Goal: Information Seeking & Learning: Learn about a topic

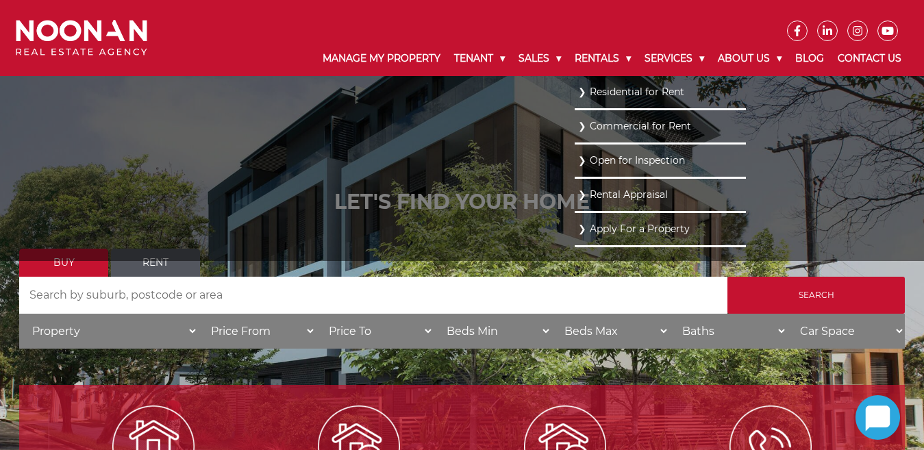
drag, startPoint x: 0, startPoint y: 0, endPoint x: 612, endPoint y: 91, distance: 618.4
click at [612, 91] on link "Residential for Rent" at bounding box center [660, 92] width 164 height 18
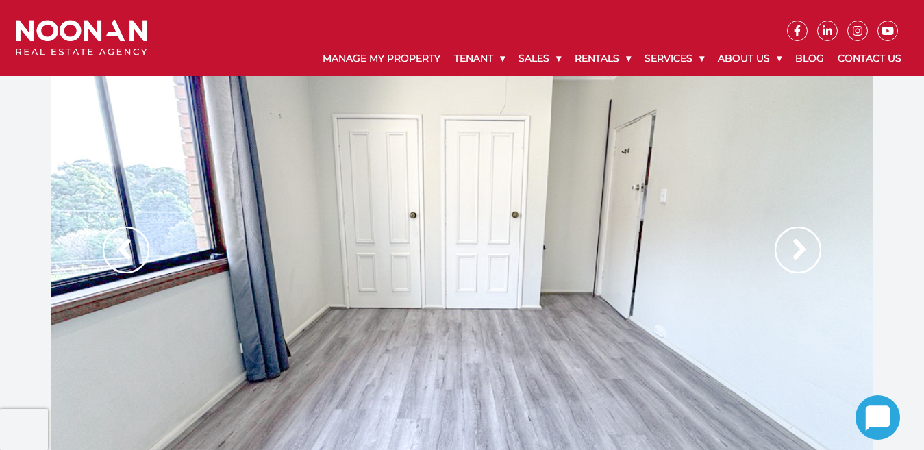
drag, startPoint x: 796, startPoint y: 249, endPoint x: 671, endPoint y: 245, distance: 125.4
click at [795, 249] on img at bounding box center [798, 250] width 47 height 47
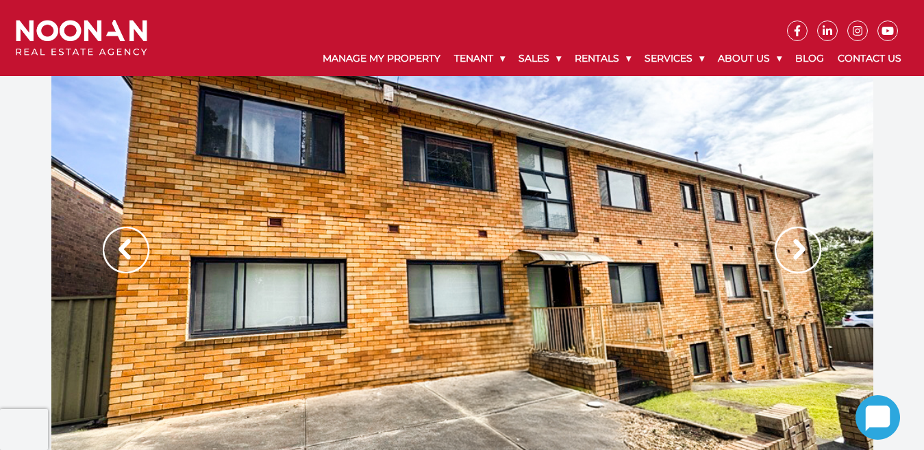
click at [808, 246] on img at bounding box center [798, 250] width 47 height 47
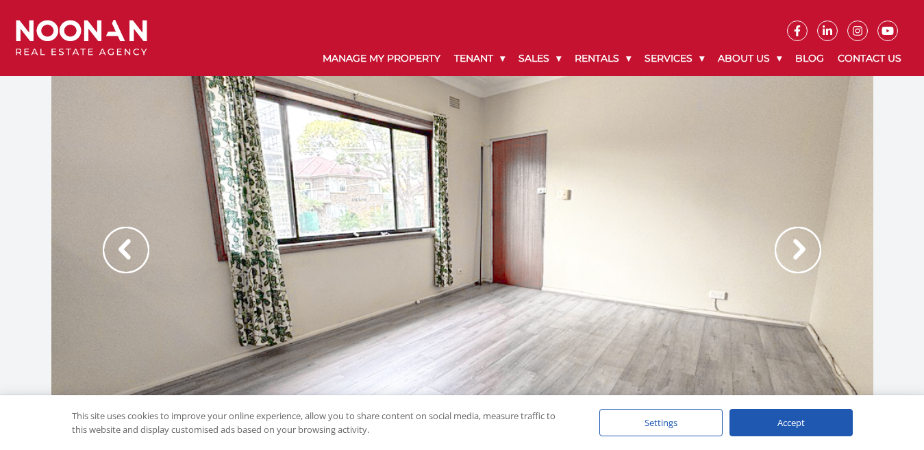
scroll to position [68, 0]
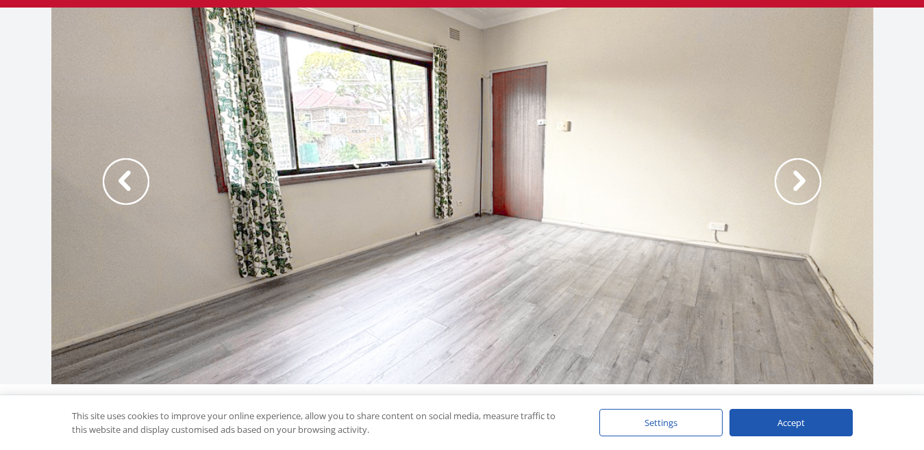
click at [803, 185] on img at bounding box center [798, 181] width 47 height 47
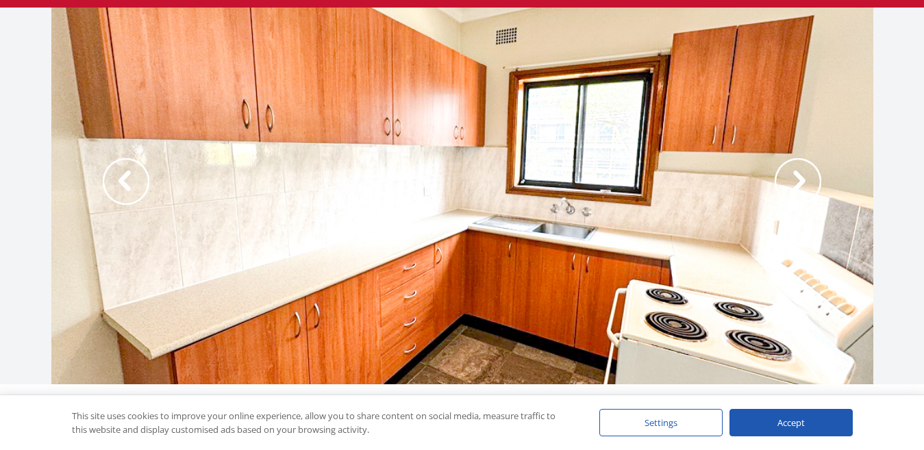
click at [801, 184] on img at bounding box center [798, 181] width 47 height 47
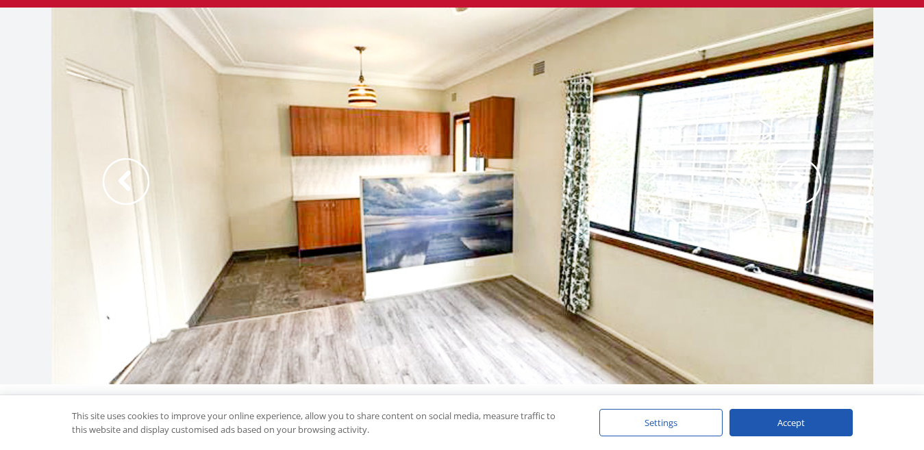
click at [801, 184] on img at bounding box center [798, 181] width 47 height 47
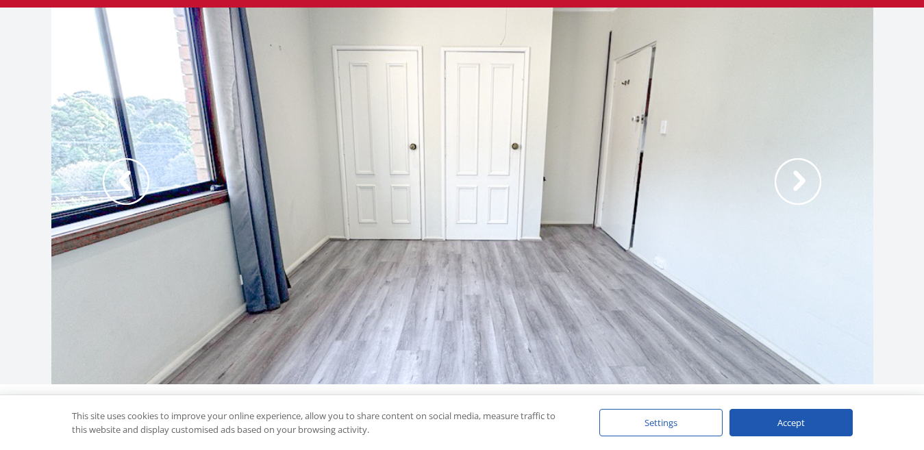
click at [801, 184] on img at bounding box center [798, 181] width 47 height 47
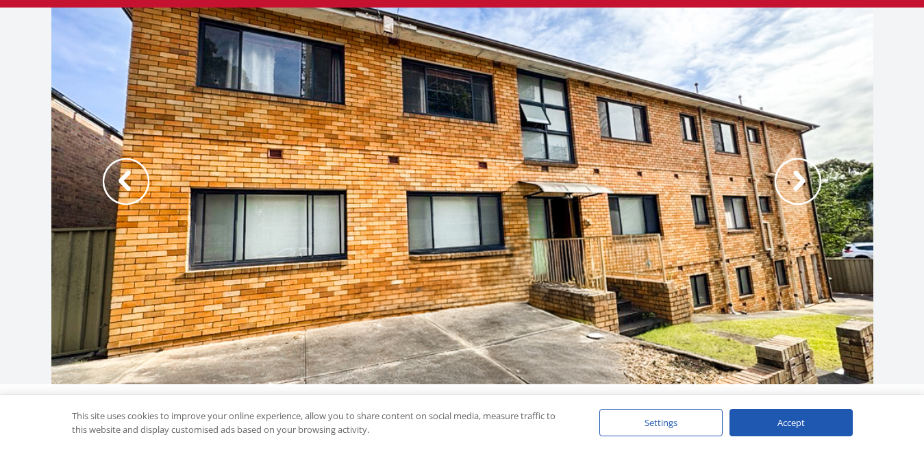
click at [801, 184] on img at bounding box center [798, 181] width 47 height 47
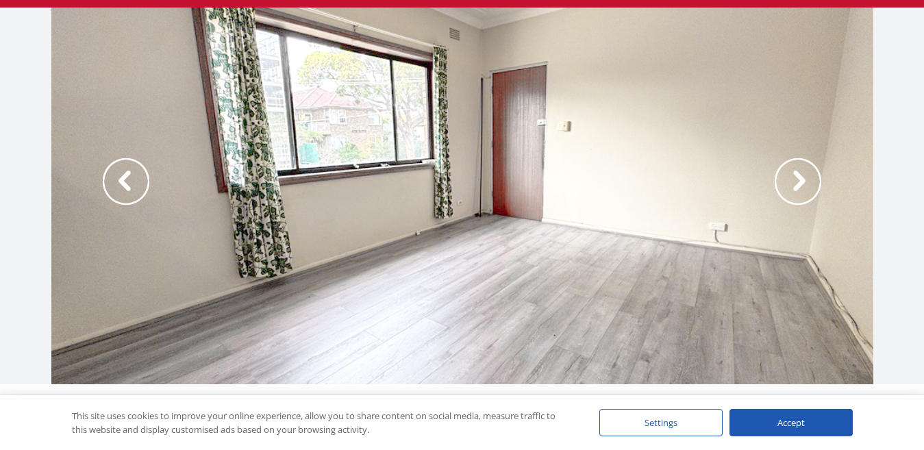
click at [801, 184] on img at bounding box center [798, 181] width 47 height 47
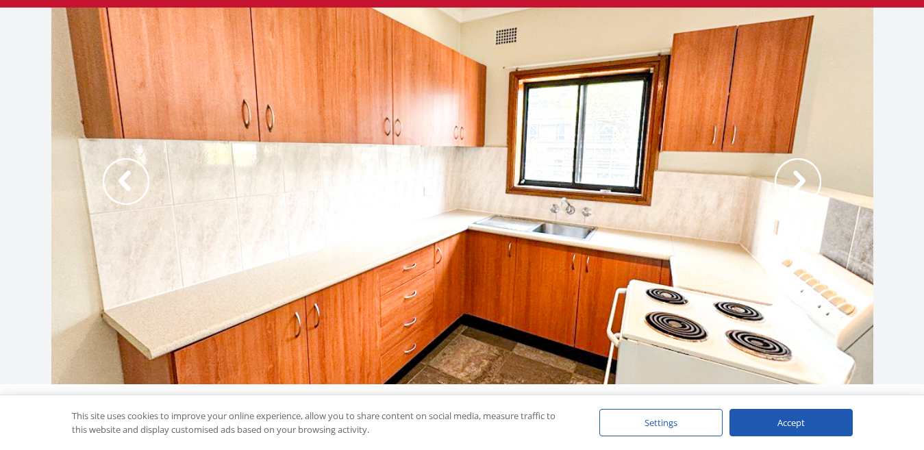
click at [801, 184] on img at bounding box center [798, 181] width 47 height 47
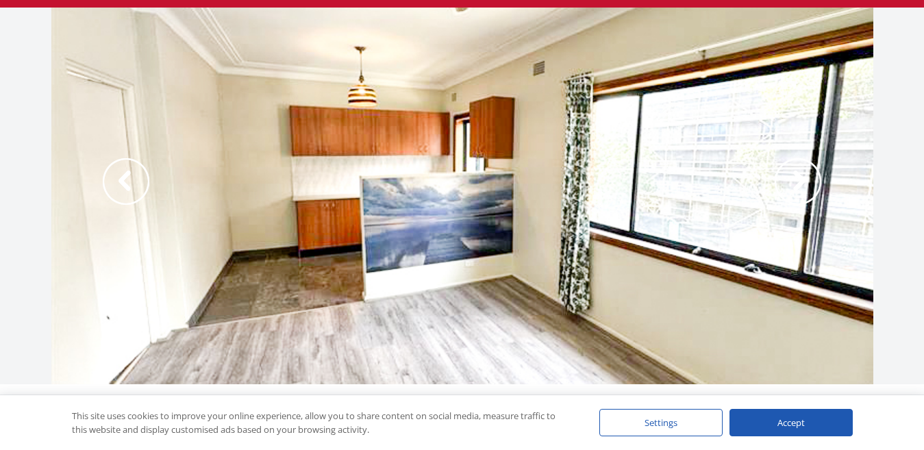
click at [801, 184] on img at bounding box center [798, 181] width 47 height 47
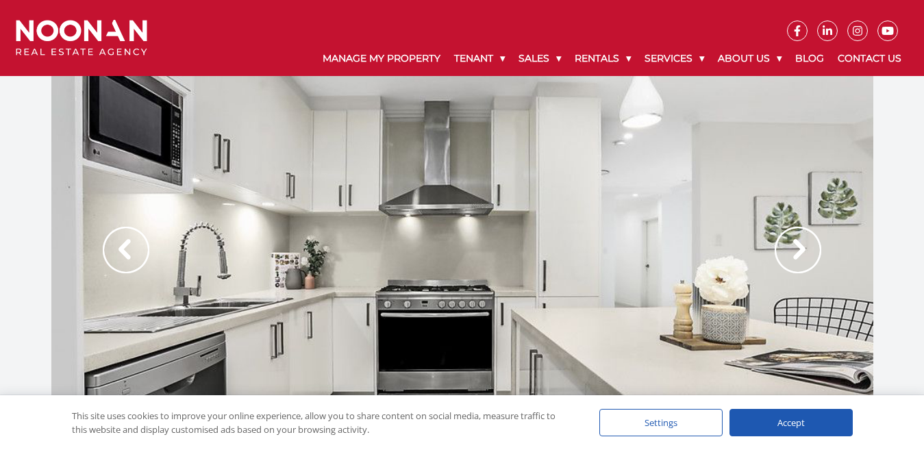
click at [795, 250] on img at bounding box center [798, 250] width 47 height 47
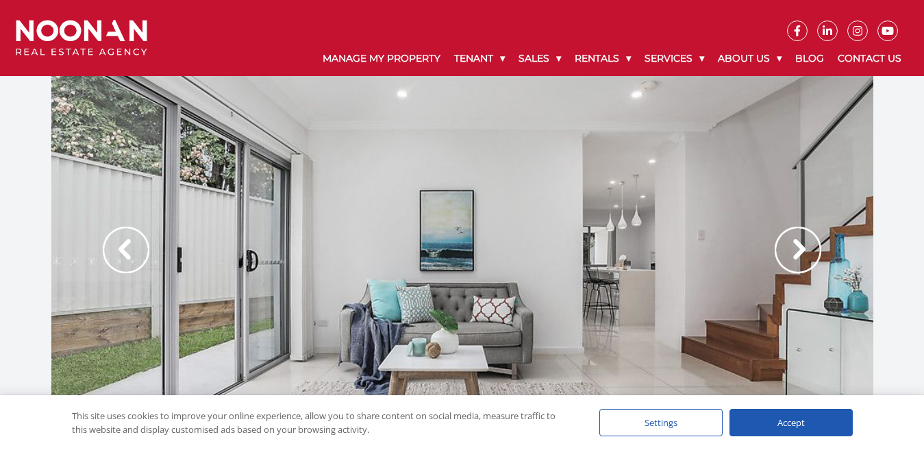
click at [795, 250] on img at bounding box center [798, 250] width 47 height 47
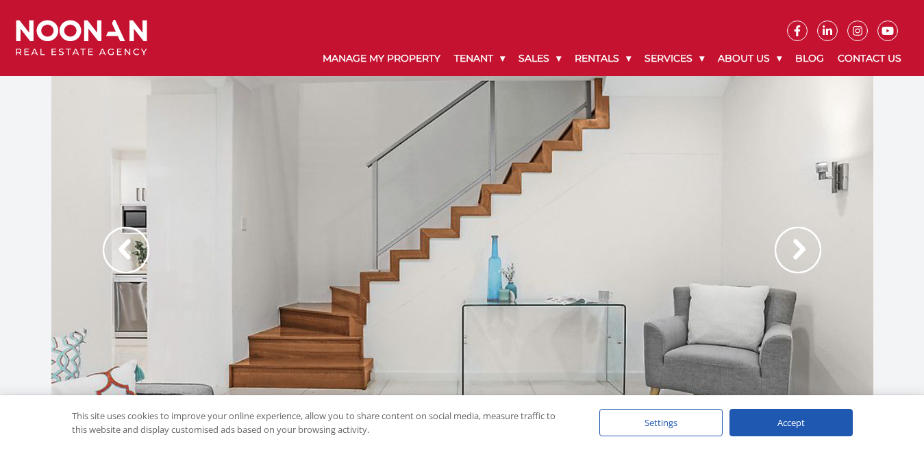
click at [795, 250] on img at bounding box center [798, 250] width 47 height 47
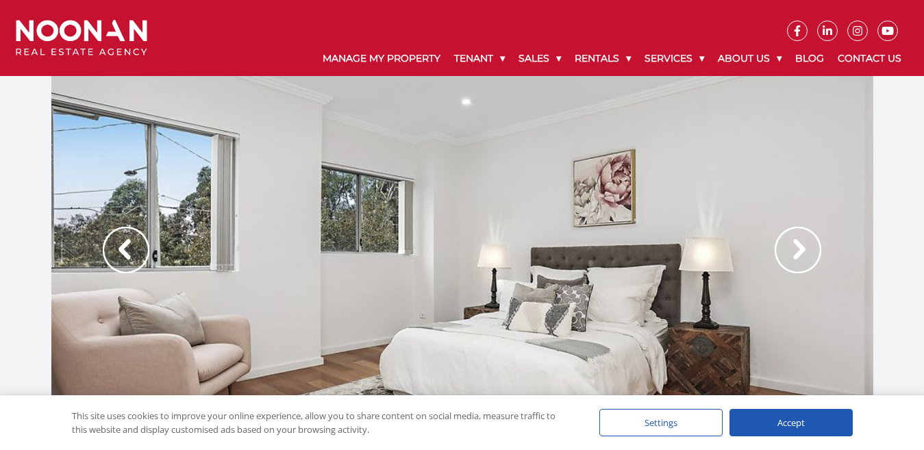
click at [795, 250] on img at bounding box center [798, 250] width 47 height 47
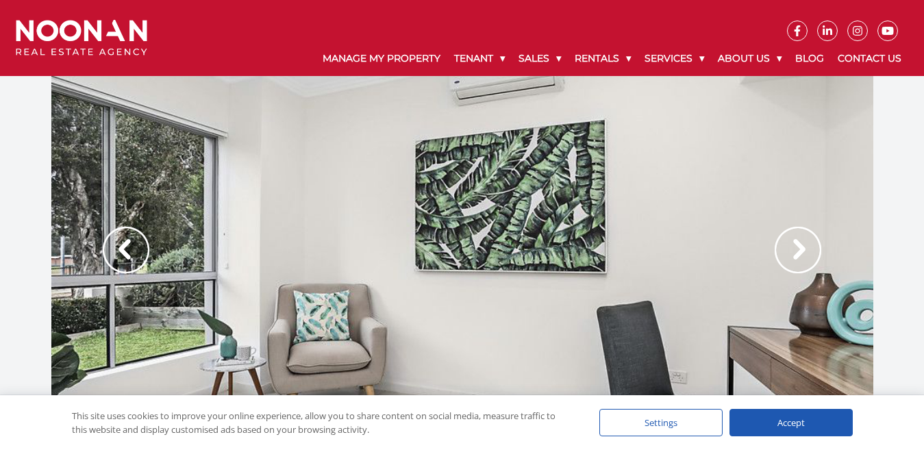
click at [795, 249] on img at bounding box center [798, 250] width 47 height 47
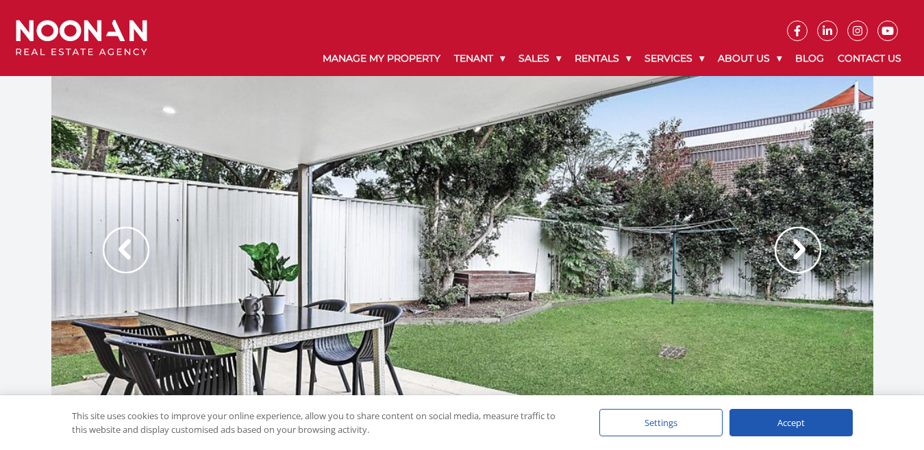
click at [795, 249] on img at bounding box center [798, 250] width 47 height 47
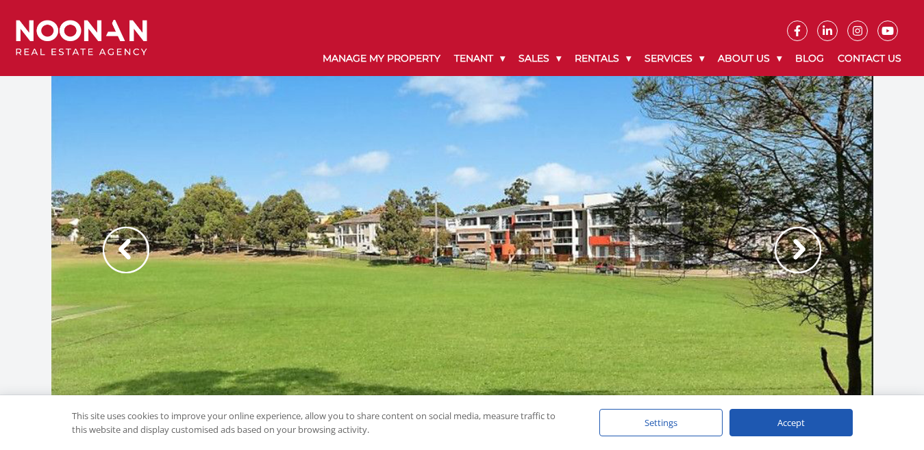
click at [795, 249] on img at bounding box center [798, 250] width 47 height 47
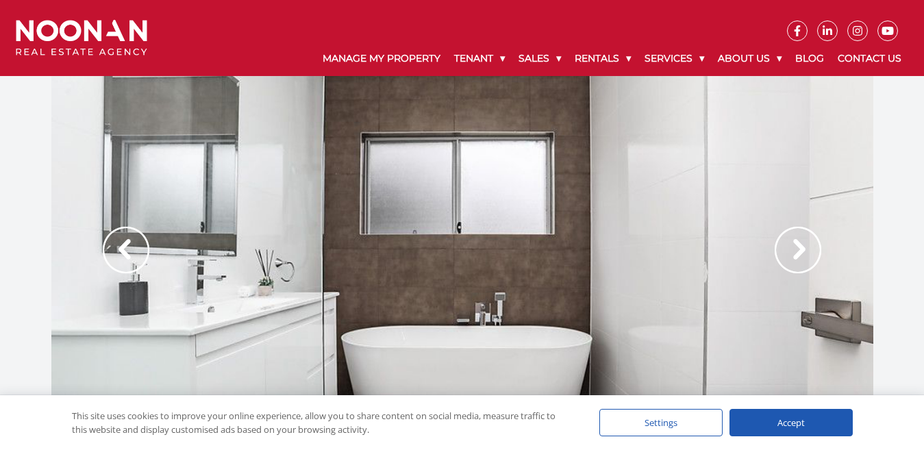
click at [795, 249] on img at bounding box center [798, 250] width 47 height 47
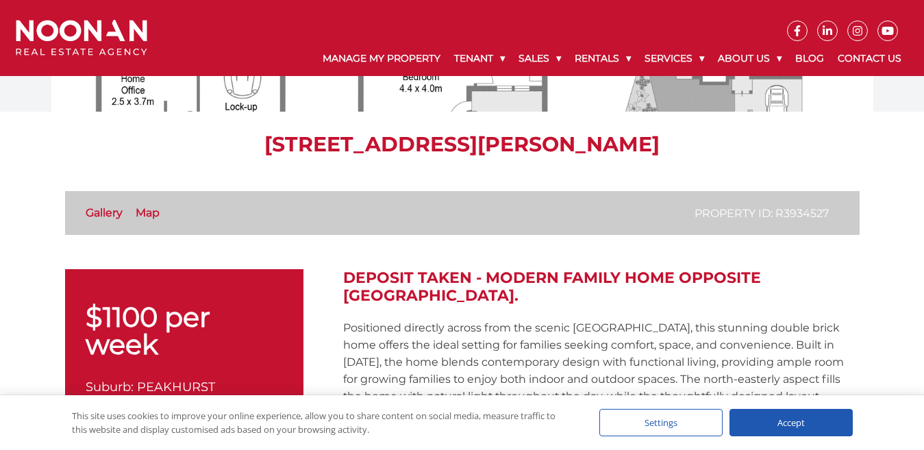
scroll to position [342, 0]
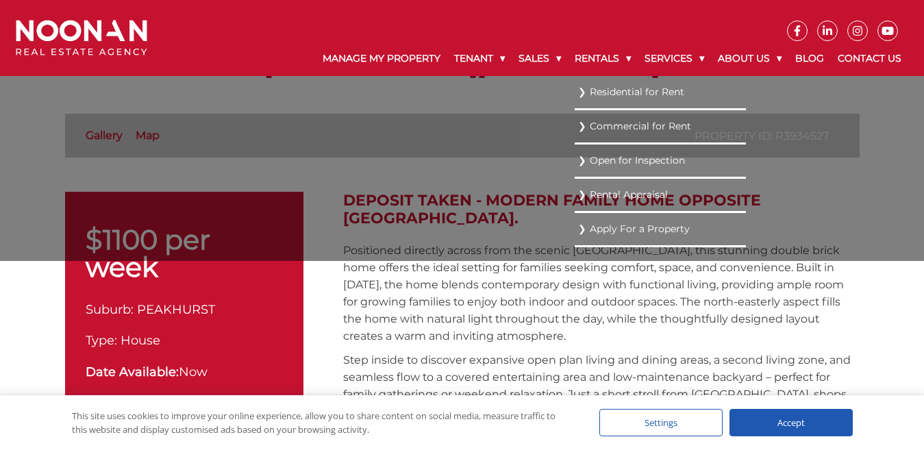
click at [600, 90] on link "Residential for Rent" at bounding box center [660, 92] width 164 height 18
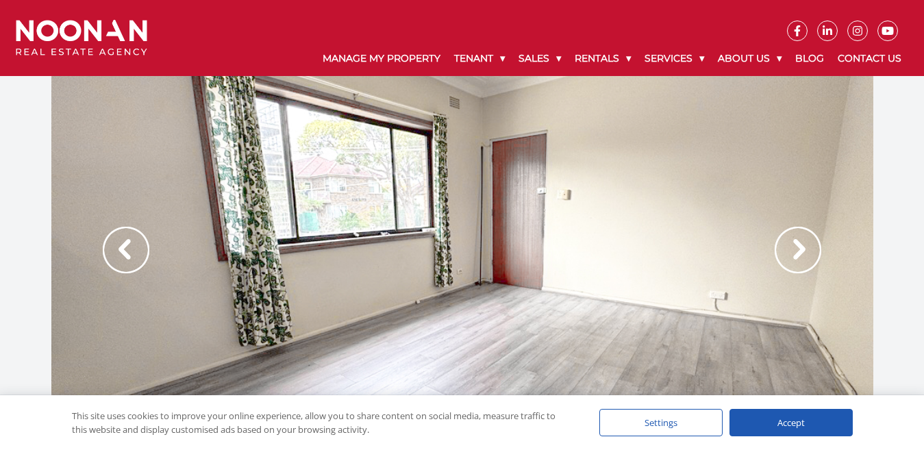
click at [795, 244] on img at bounding box center [798, 250] width 47 height 47
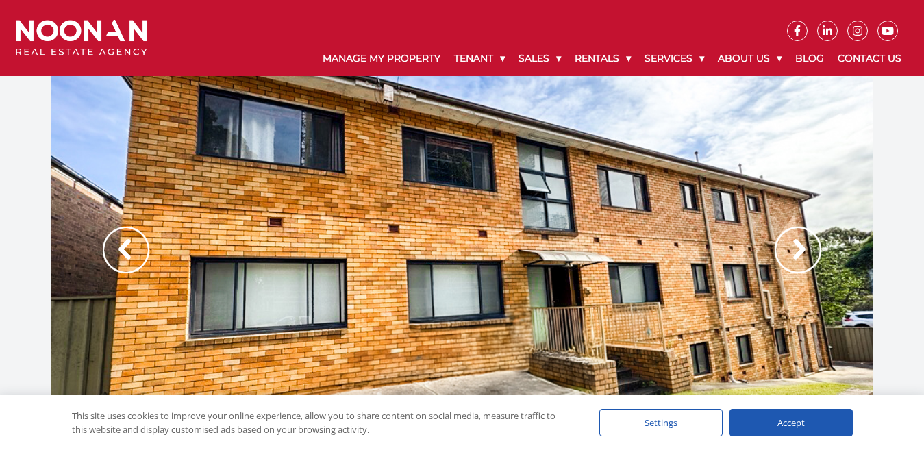
click at [120, 255] on img at bounding box center [126, 250] width 47 height 47
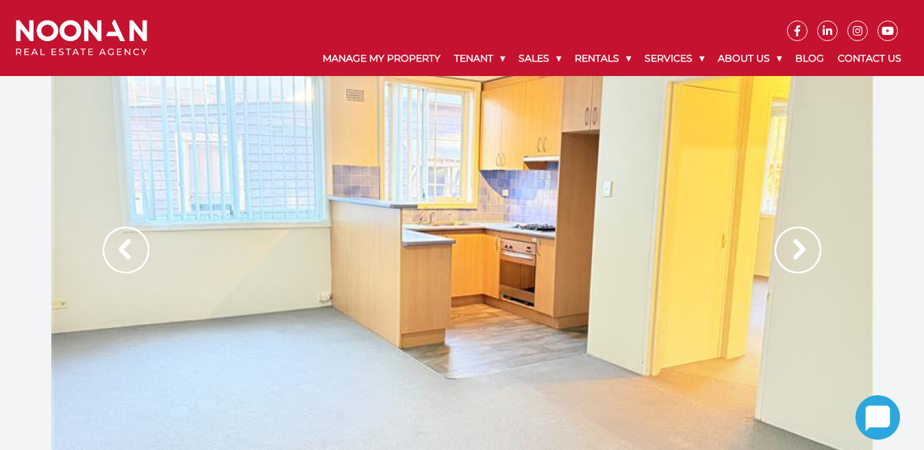
click at [803, 257] on img at bounding box center [798, 250] width 47 height 47
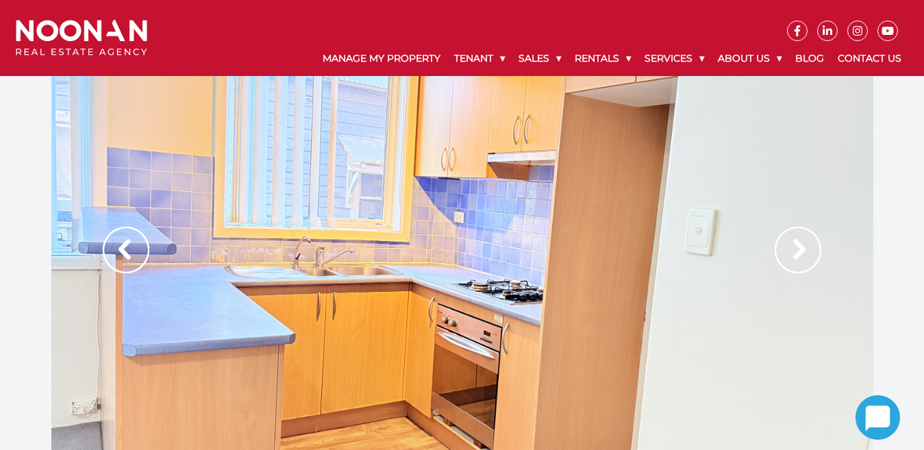
click at [795, 249] on img at bounding box center [798, 250] width 47 height 47
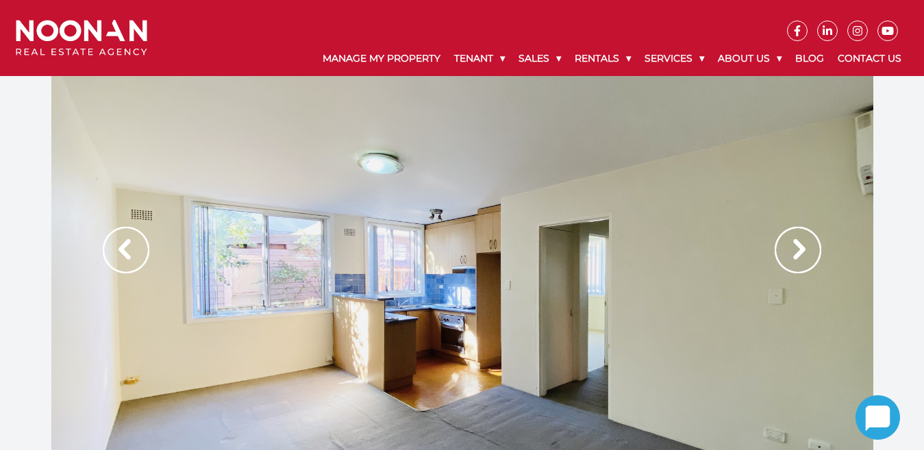
click at [796, 255] on img at bounding box center [798, 250] width 47 height 47
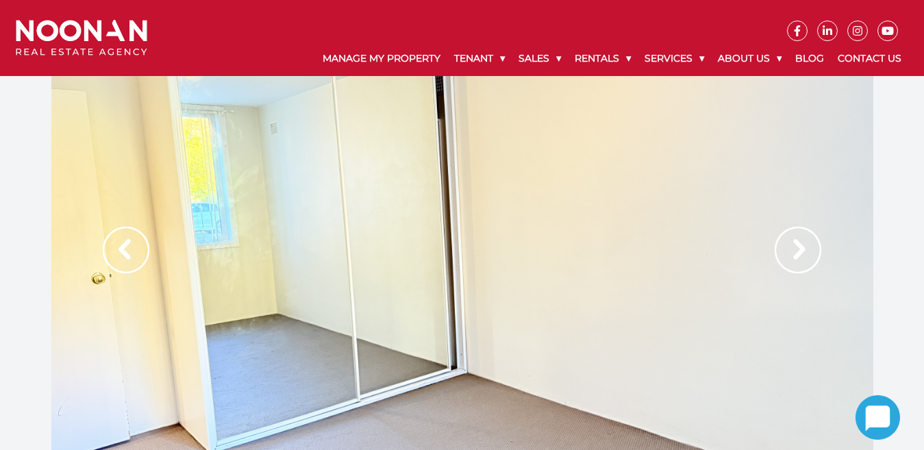
click at [795, 252] on img at bounding box center [798, 250] width 47 height 47
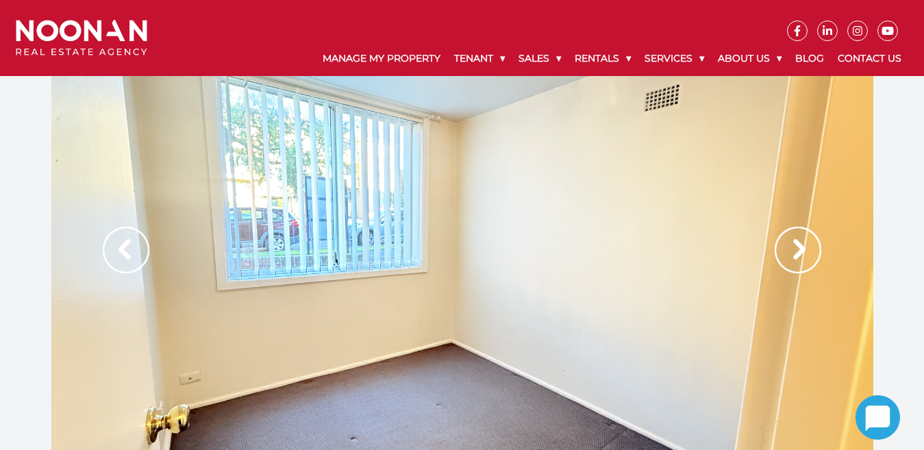
click at [795, 252] on img at bounding box center [798, 250] width 47 height 47
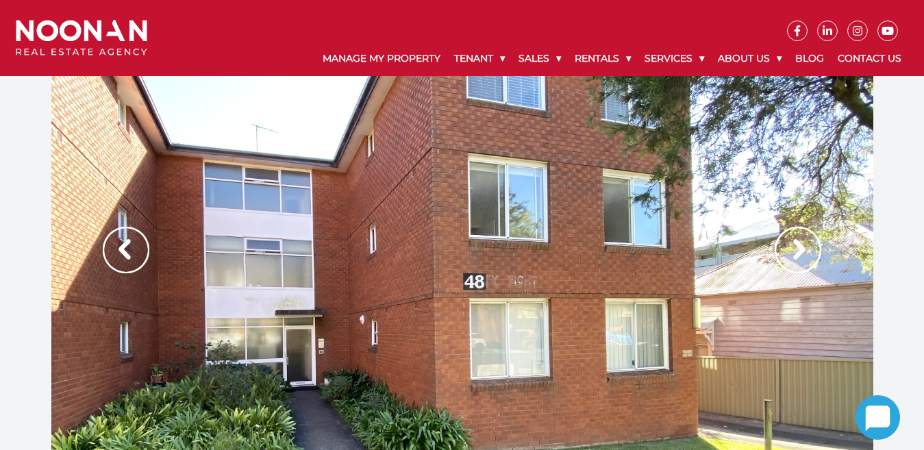
click at [787, 250] on img at bounding box center [798, 250] width 47 height 47
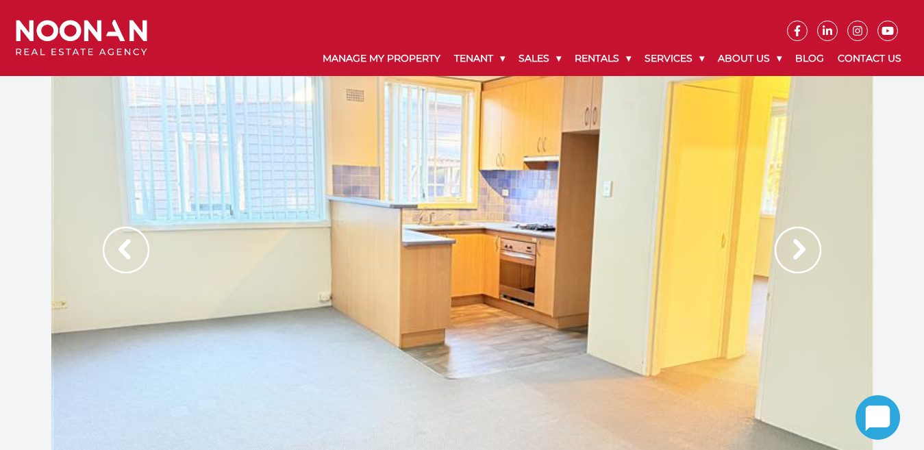
click at [787, 250] on img at bounding box center [798, 250] width 47 height 47
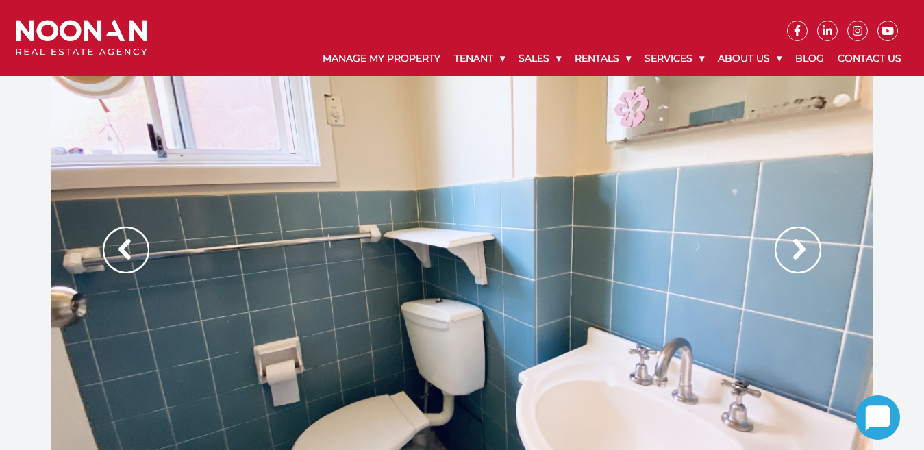
click at [787, 250] on img at bounding box center [798, 250] width 47 height 47
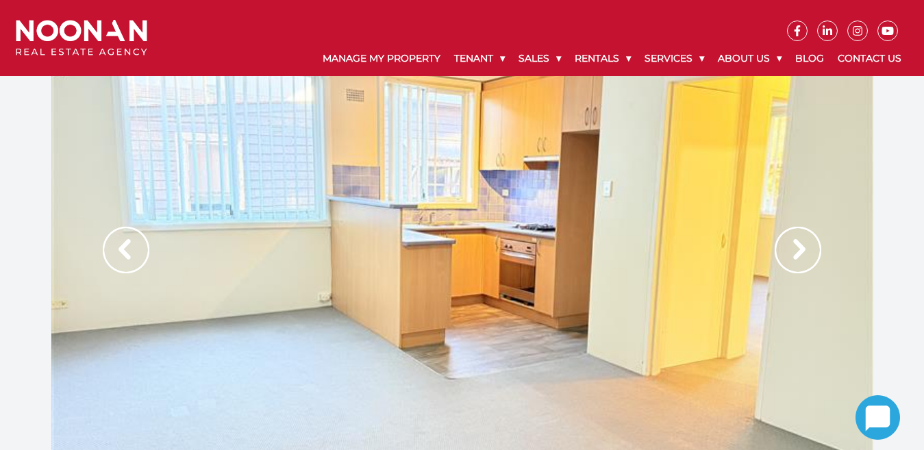
click at [787, 250] on img at bounding box center [798, 250] width 47 height 47
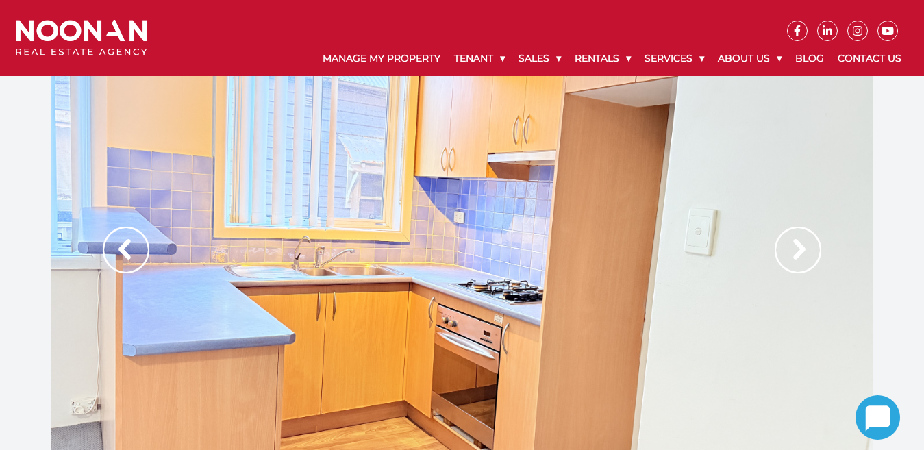
click at [787, 250] on img at bounding box center [798, 250] width 47 height 47
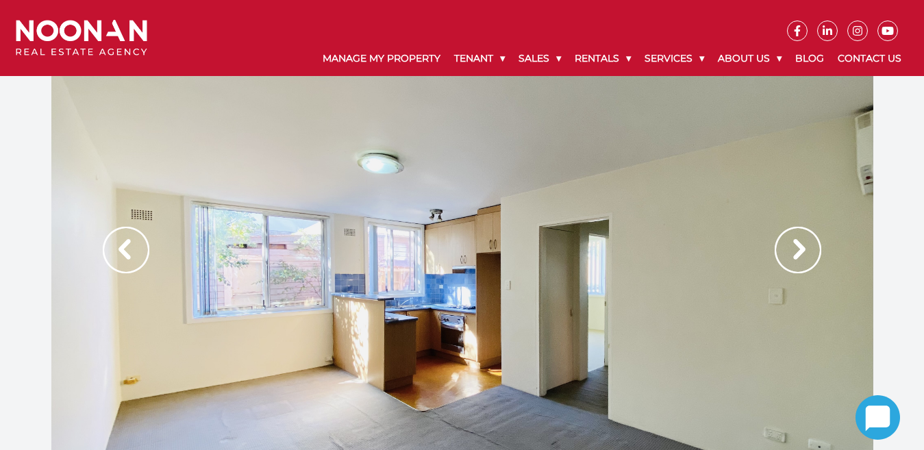
click at [787, 250] on img at bounding box center [798, 250] width 47 height 47
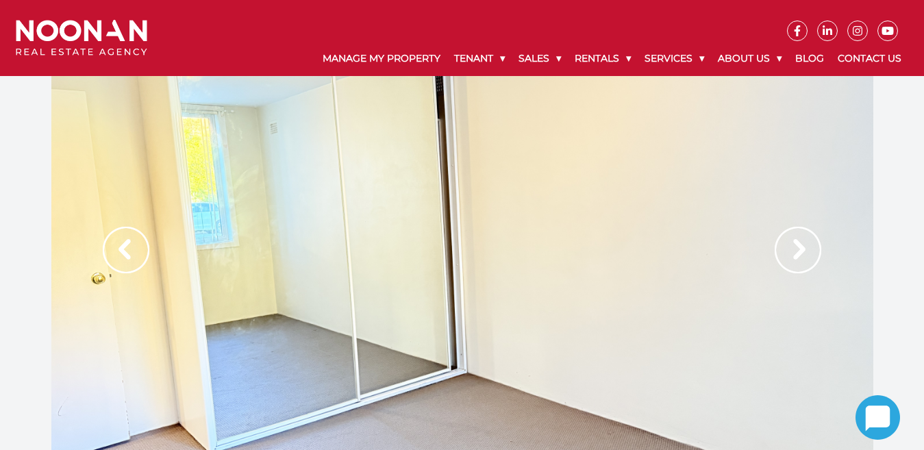
click at [787, 250] on img at bounding box center [798, 250] width 47 height 47
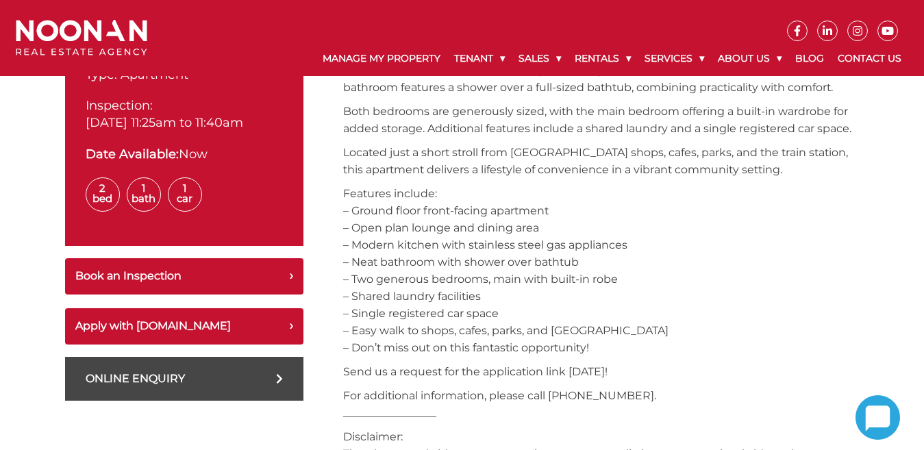
scroll to position [616, 0]
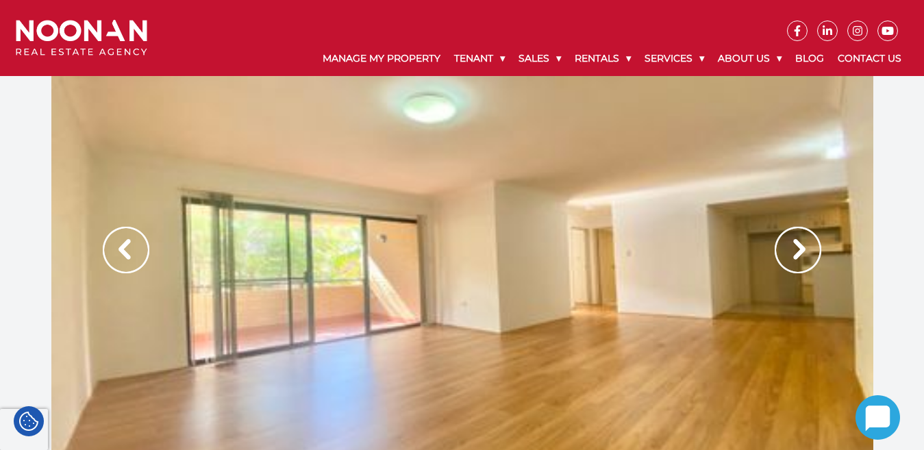
click at [797, 258] on img at bounding box center [798, 250] width 47 height 47
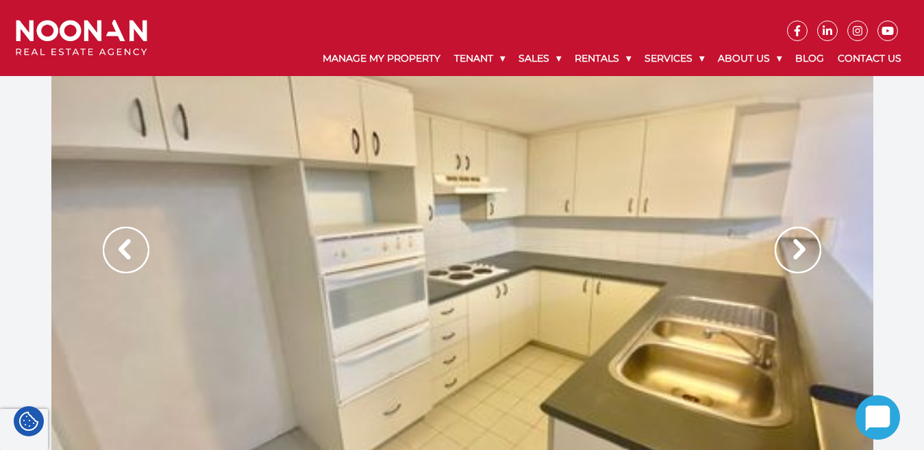
click at [798, 260] on img at bounding box center [798, 250] width 47 height 47
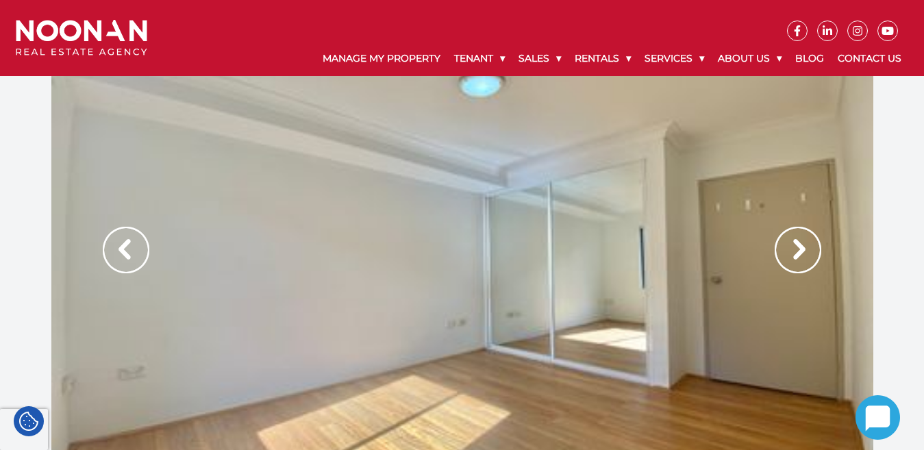
click at [798, 260] on img at bounding box center [798, 250] width 47 height 47
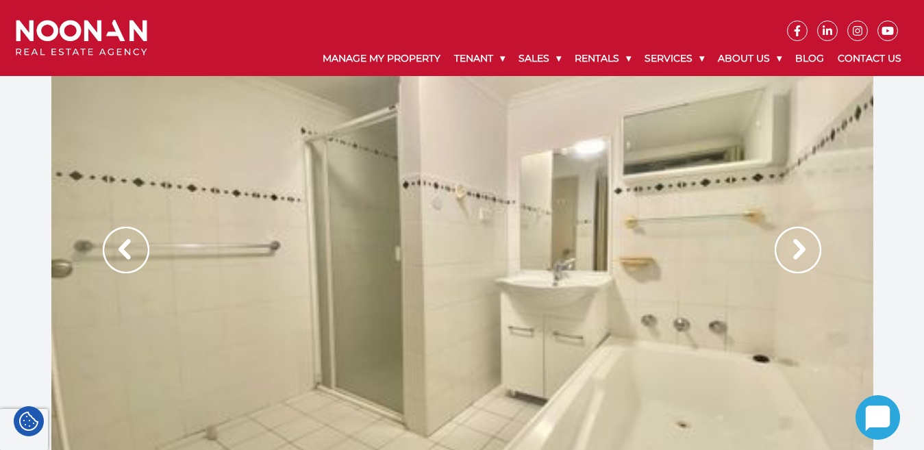
click at [798, 260] on img at bounding box center [798, 250] width 47 height 47
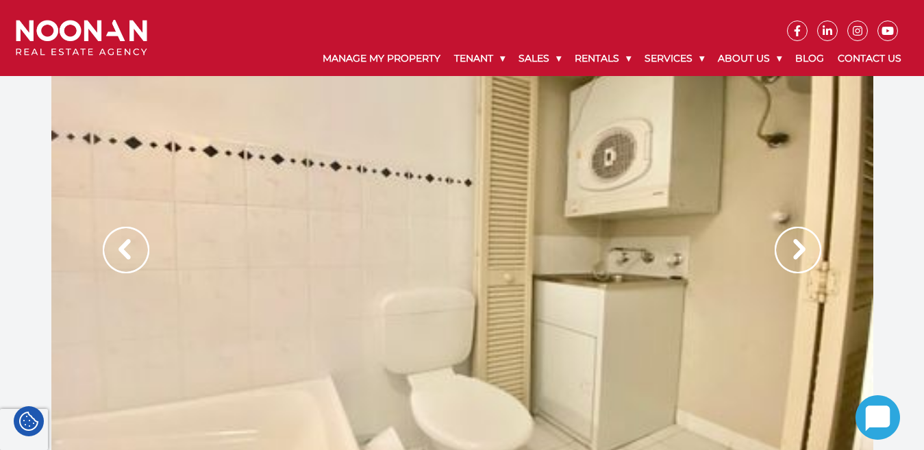
click at [798, 260] on img at bounding box center [798, 250] width 47 height 47
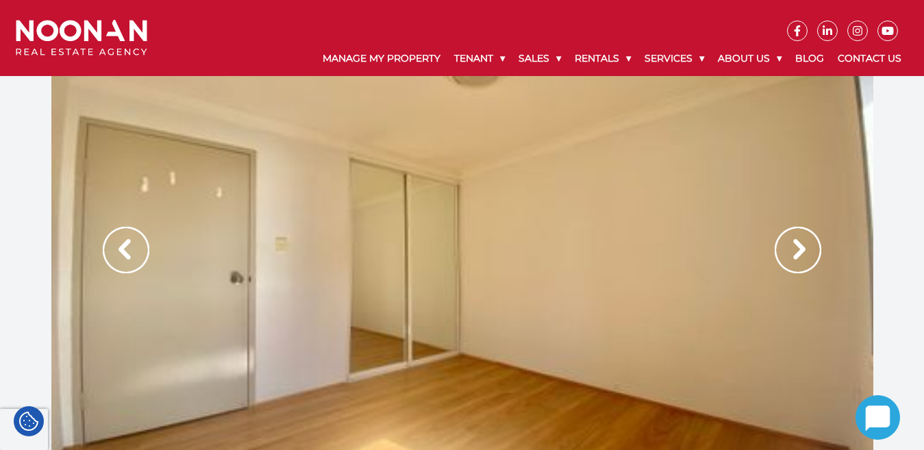
click at [798, 260] on img at bounding box center [798, 250] width 47 height 47
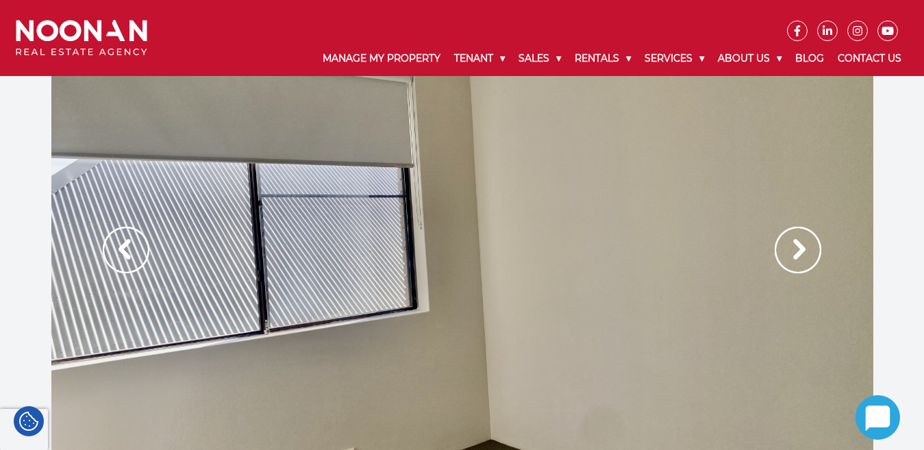
click at [803, 242] on img at bounding box center [798, 250] width 47 height 47
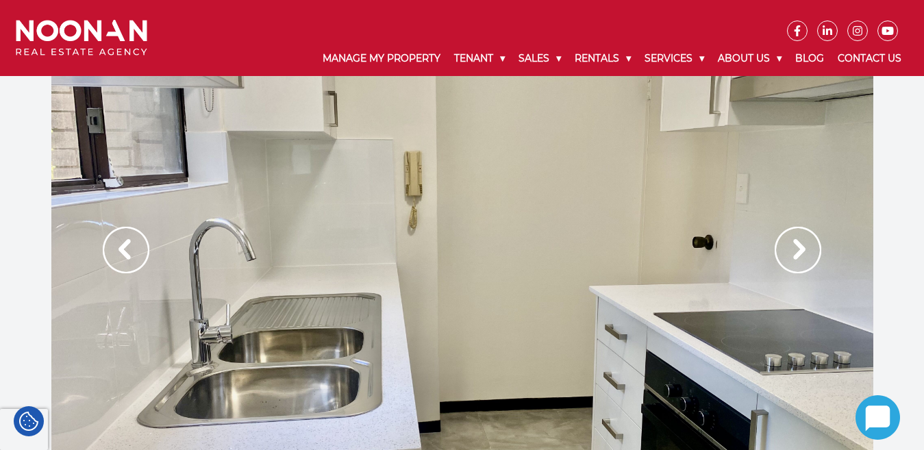
click at [802, 244] on img at bounding box center [798, 250] width 47 height 47
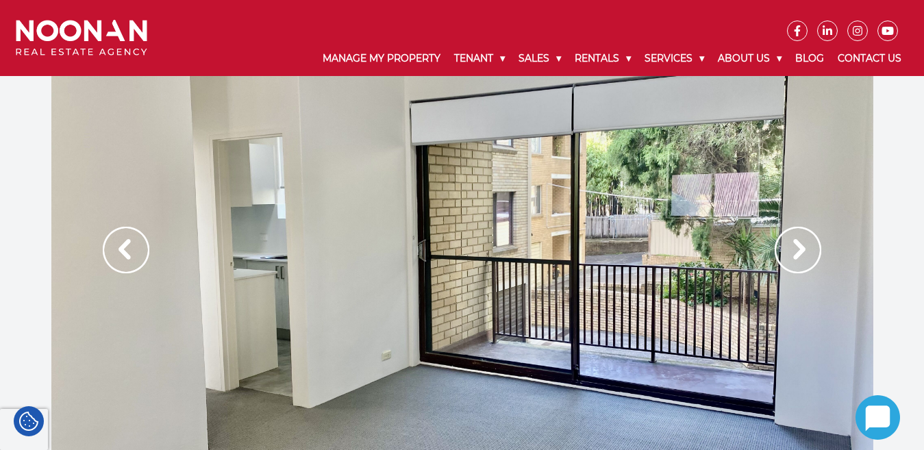
click at [802, 244] on img at bounding box center [798, 250] width 47 height 47
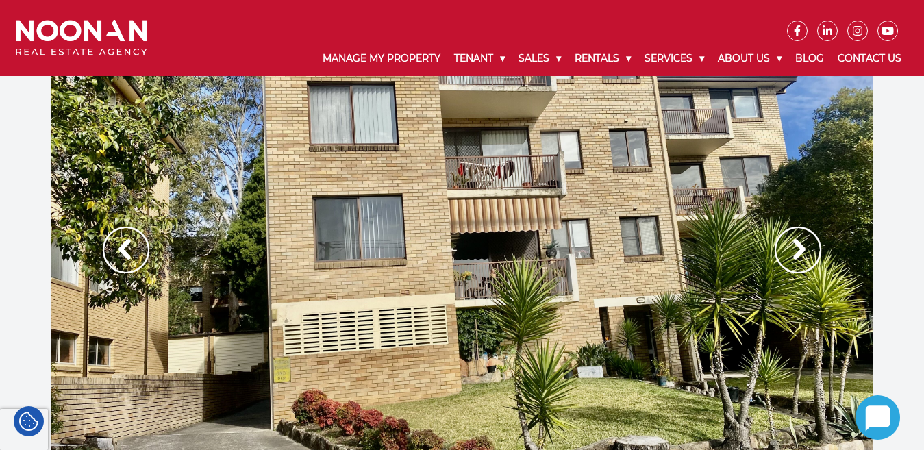
click at [802, 244] on img at bounding box center [798, 250] width 47 height 47
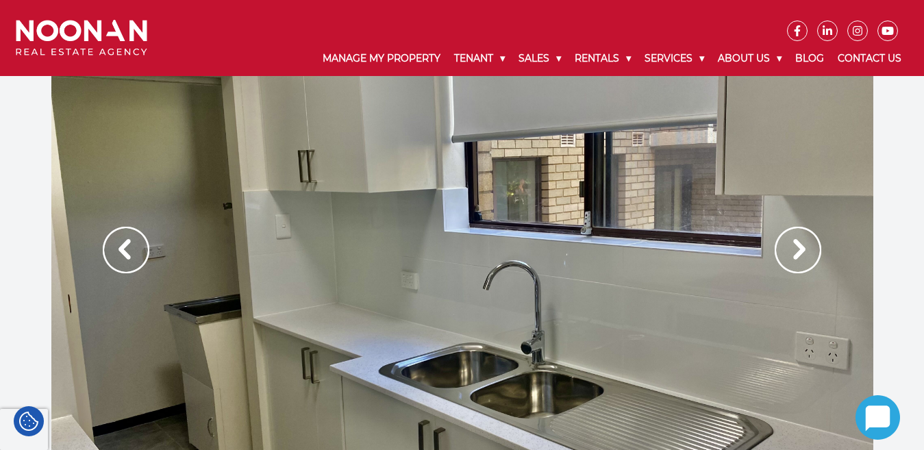
click at [802, 244] on img at bounding box center [798, 250] width 47 height 47
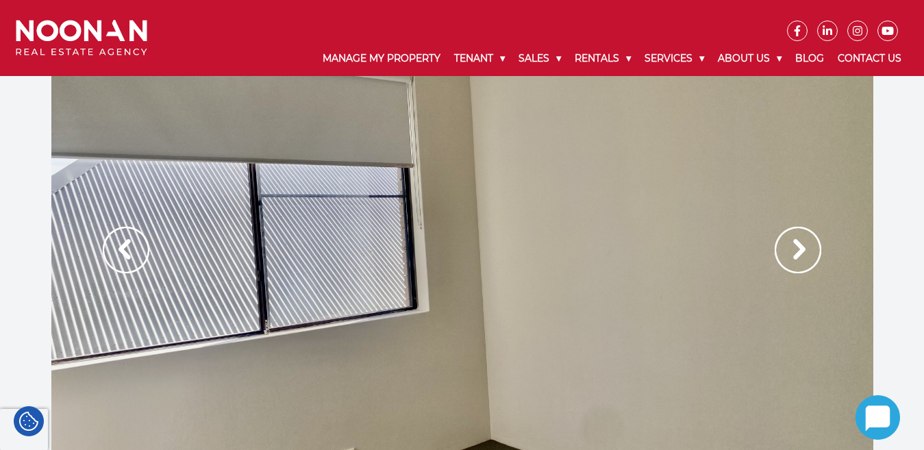
click at [802, 244] on img at bounding box center [798, 250] width 47 height 47
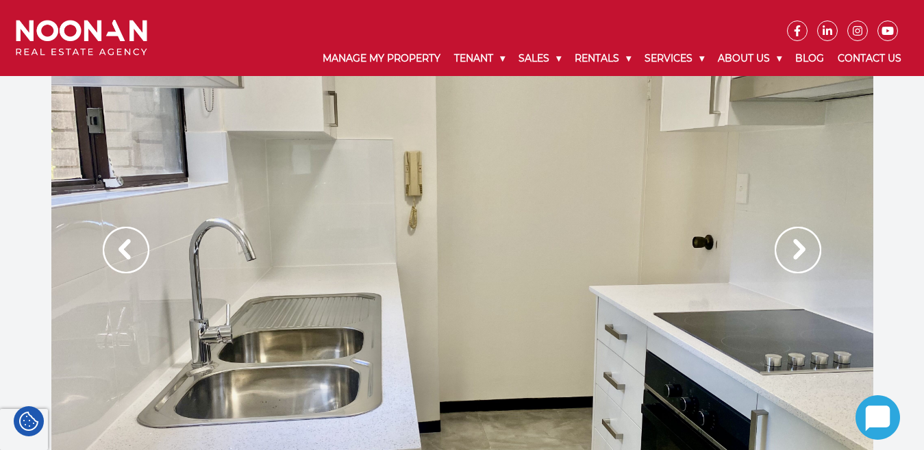
click at [802, 244] on img at bounding box center [798, 250] width 47 height 47
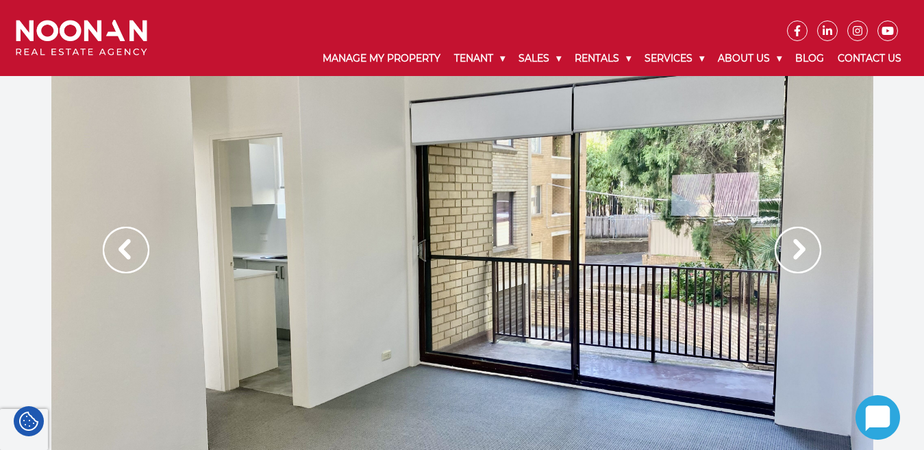
click at [802, 244] on img at bounding box center [798, 250] width 47 height 47
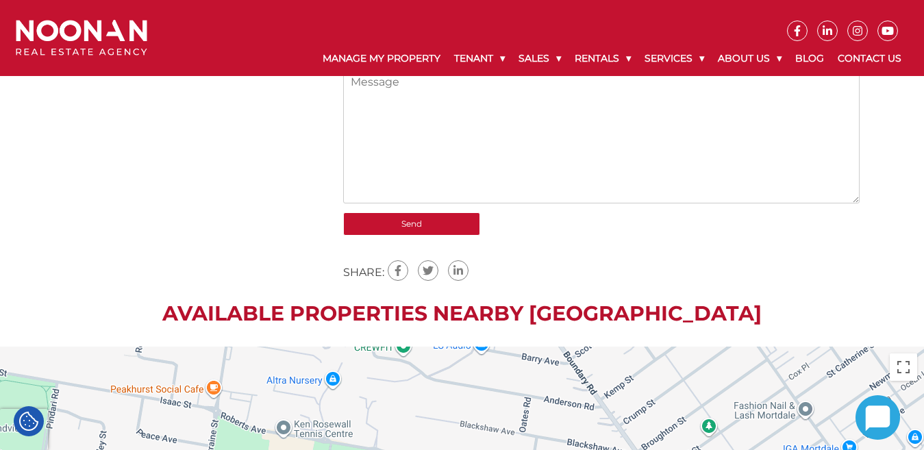
scroll to position [1096, 0]
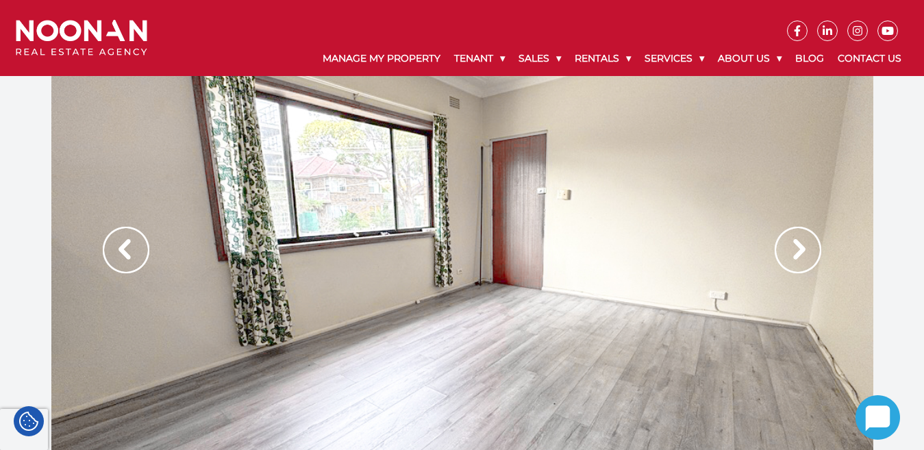
click at [797, 246] on img at bounding box center [798, 250] width 47 height 47
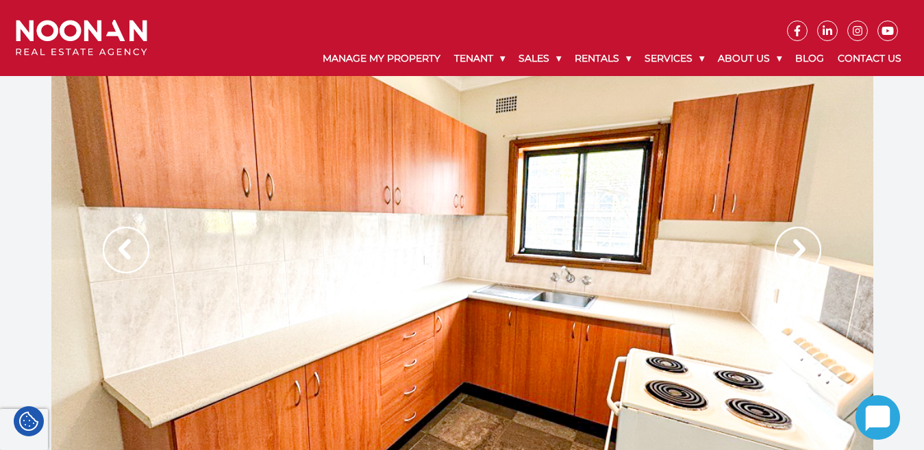
click at [803, 251] on img at bounding box center [798, 250] width 47 height 47
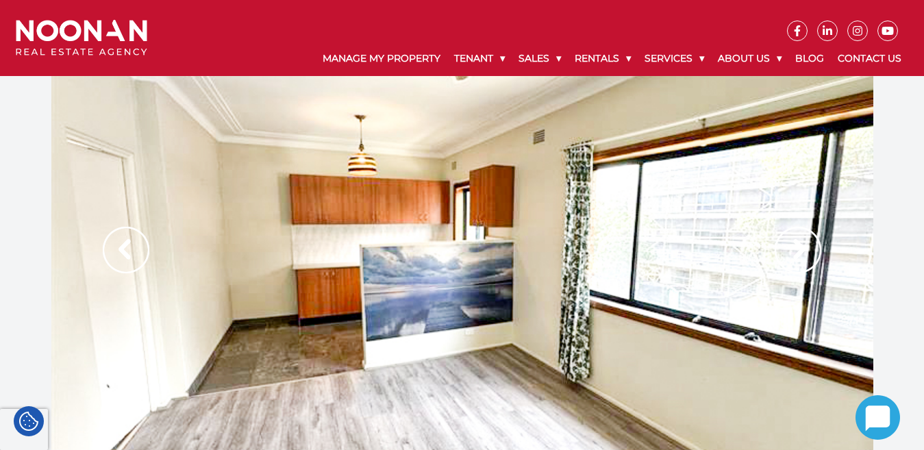
click at [803, 251] on img at bounding box center [798, 250] width 47 height 47
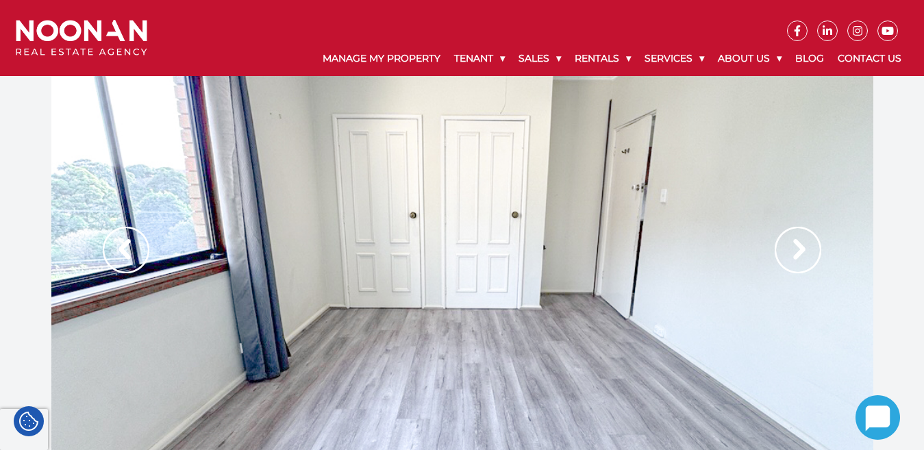
click at [803, 251] on img at bounding box center [798, 250] width 47 height 47
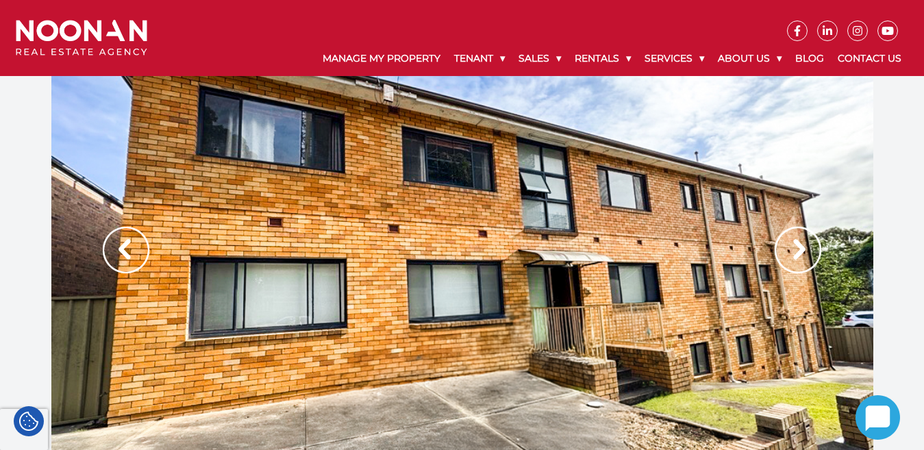
click at [803, 251] on img at bounding box center [798, 250] width 47 height 47
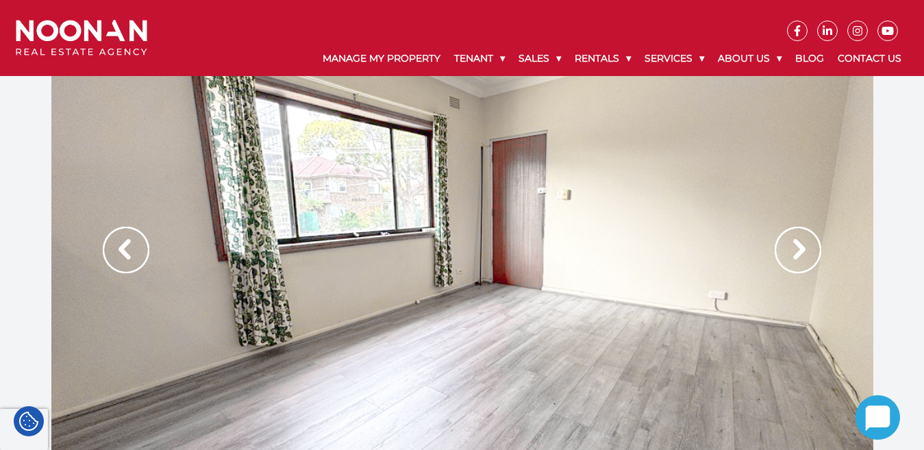
click at [803, 251] on img at bounding box center [798, 250] width 47 height 47
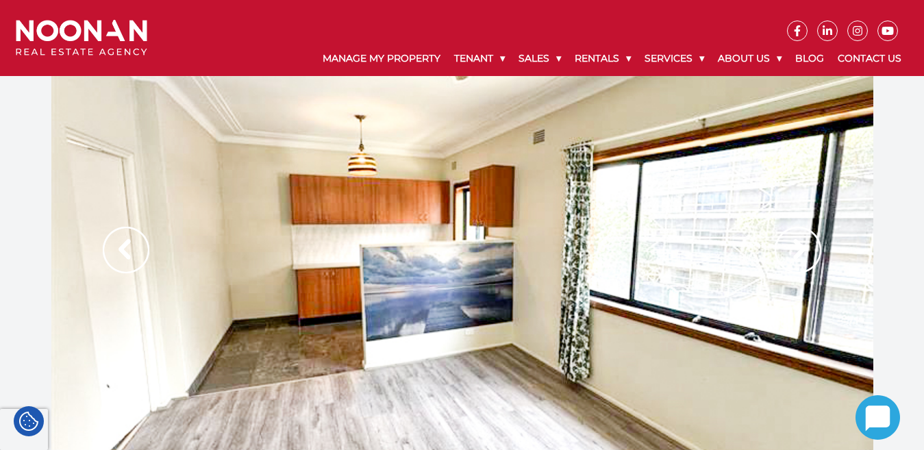
click at [799, 249] on img at bounding box center [798, 250] width 47 height 47
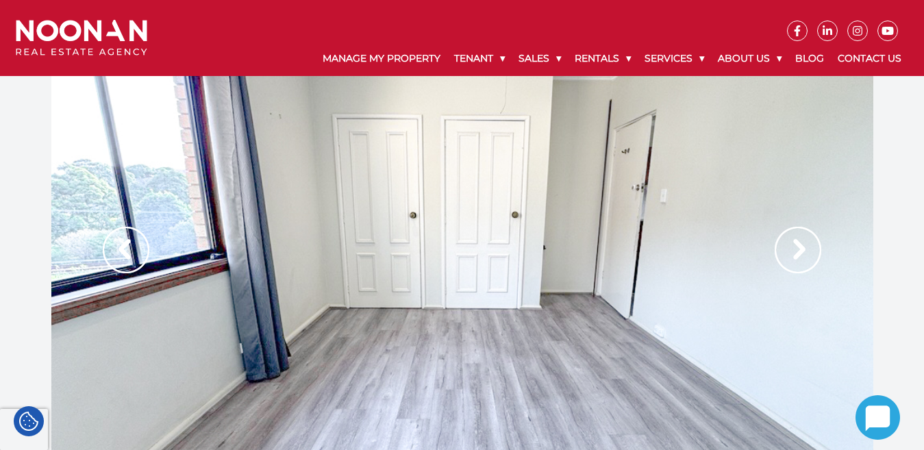
click at [799, 249] on img at bounding box center [798, 250] width 47 height 47
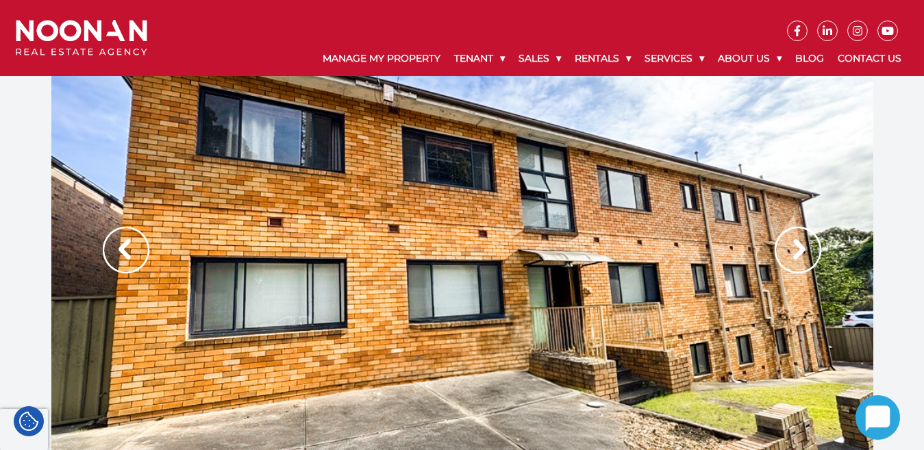
click at [799, 249] on img at bounding box center [798, 250] width 47 height 47
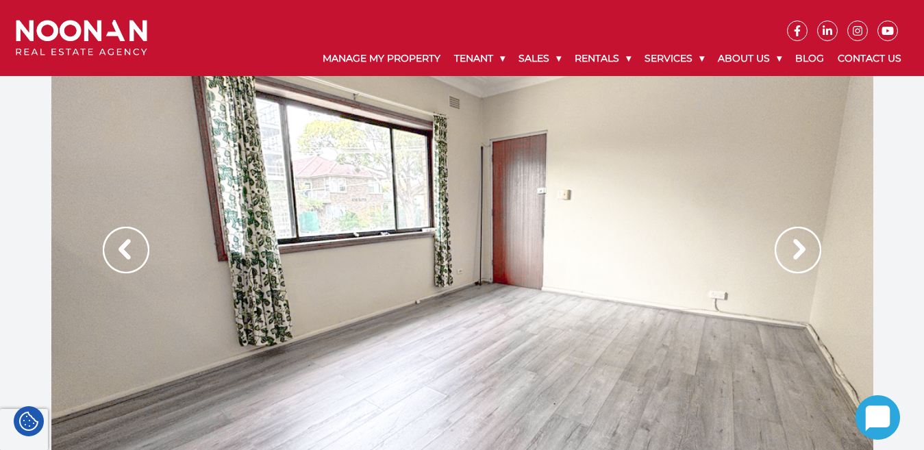
click at [799, 249] on img at bounding box center [798, 250] width 47 height 47
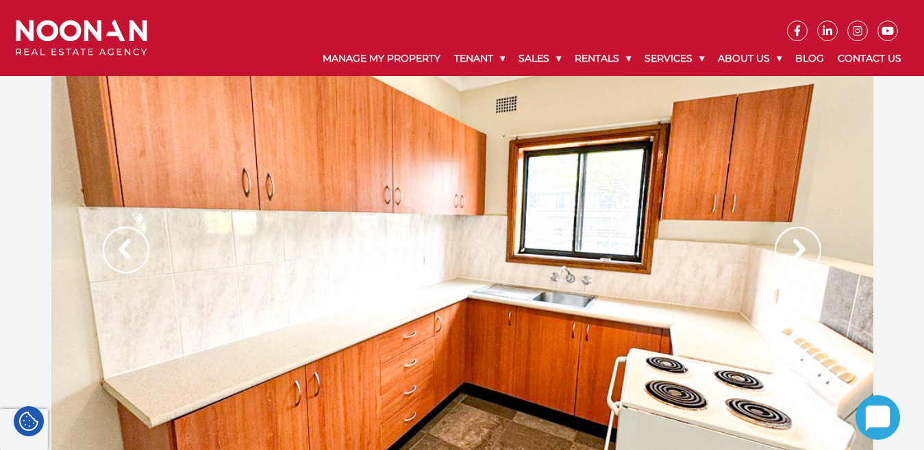
click at [799, 249] on img at bounding box center [798, 250] width 47 height 47
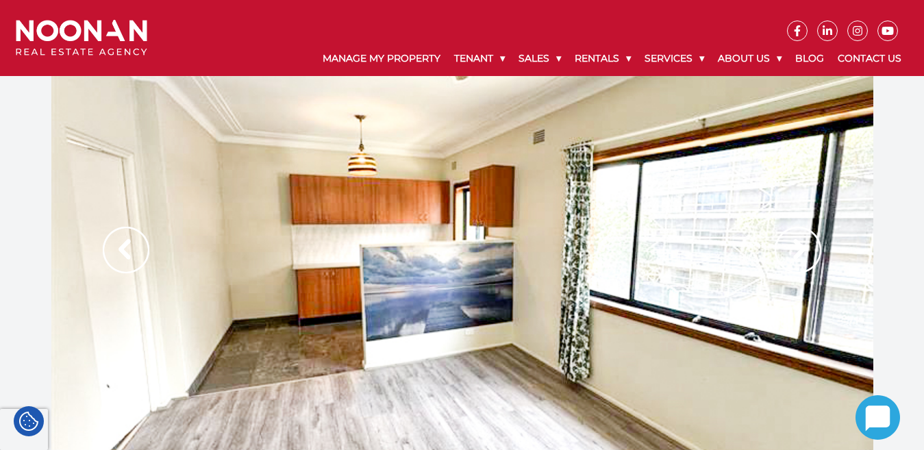
click at [799, 249] on img at bounding box center [798, 250] width 47 height 47
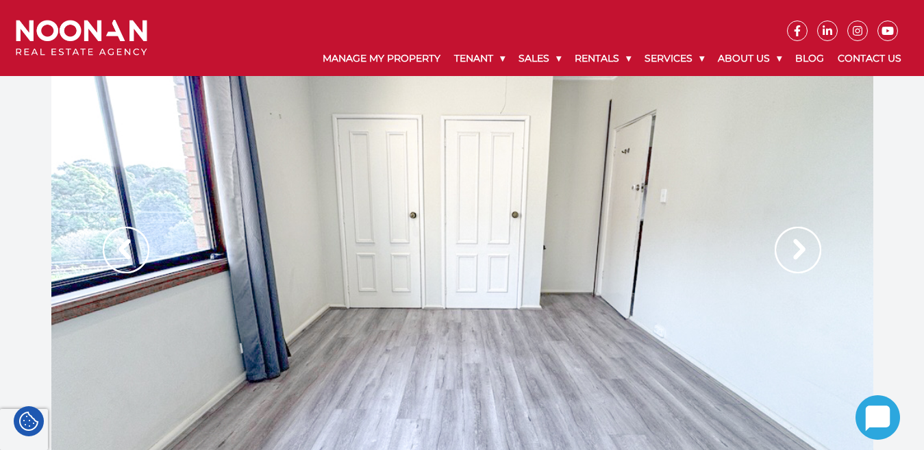
click at [799, 249] on img at bounding box center [798, 250] width 47 height 47
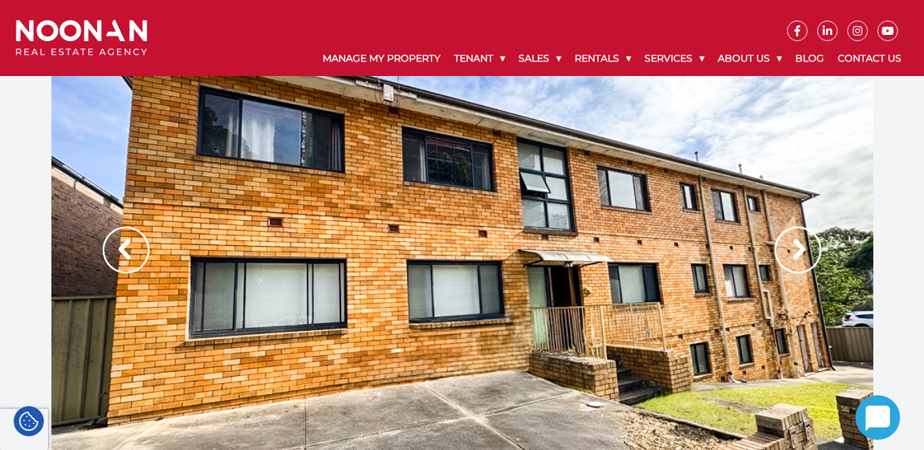
click at [799, 249] on img at bounding box center [798, 250] width 47 height 47
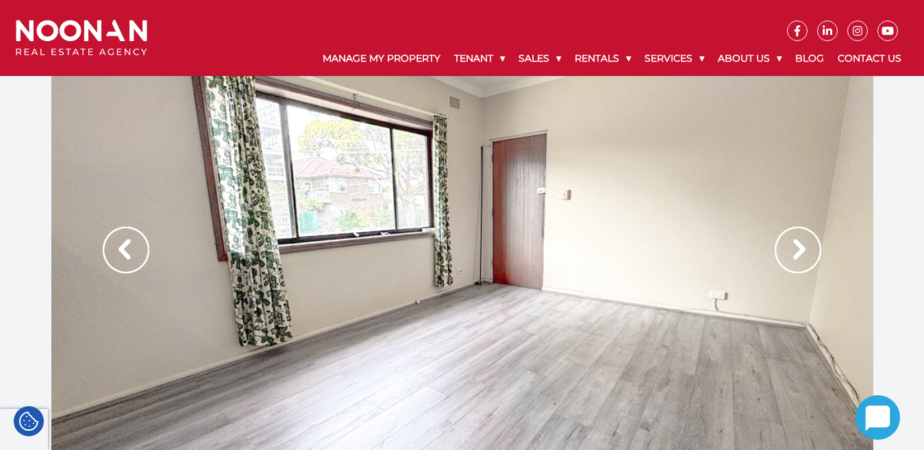
click at [789, 247] on img at bounding box center [798, 250] width 47 height 47
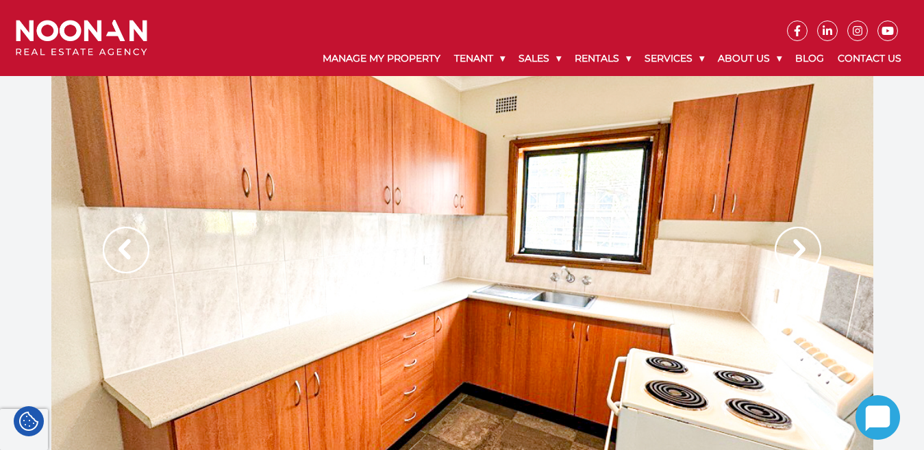
click at [789, 247] on img at bounding box center [798, 250] width 47 height 47
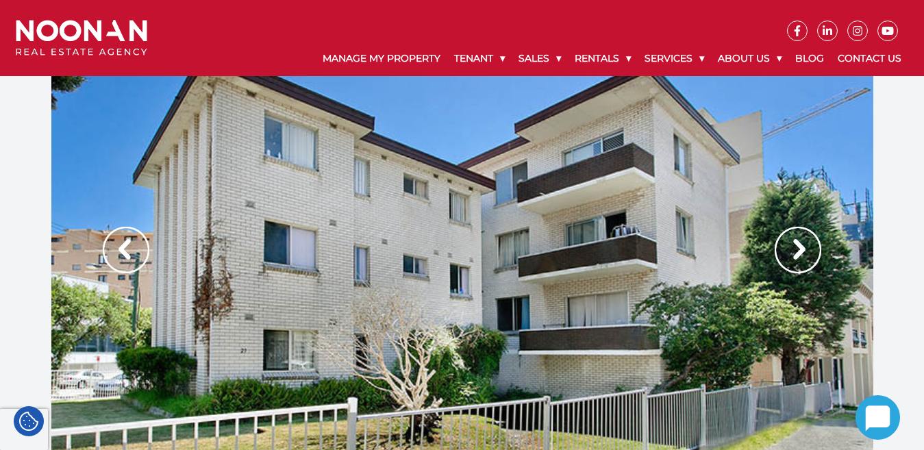
scroll to position [68, 0]
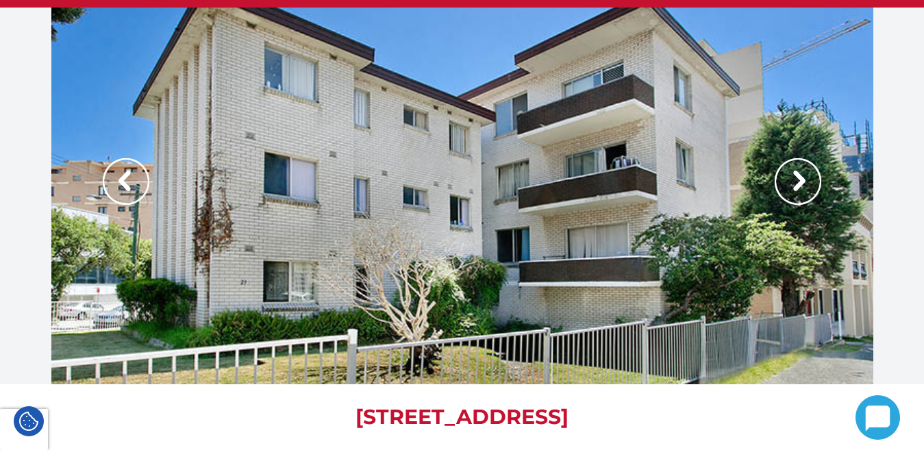
click at [801, 177] on img at bounding box center [798, 181] width 47 height 47
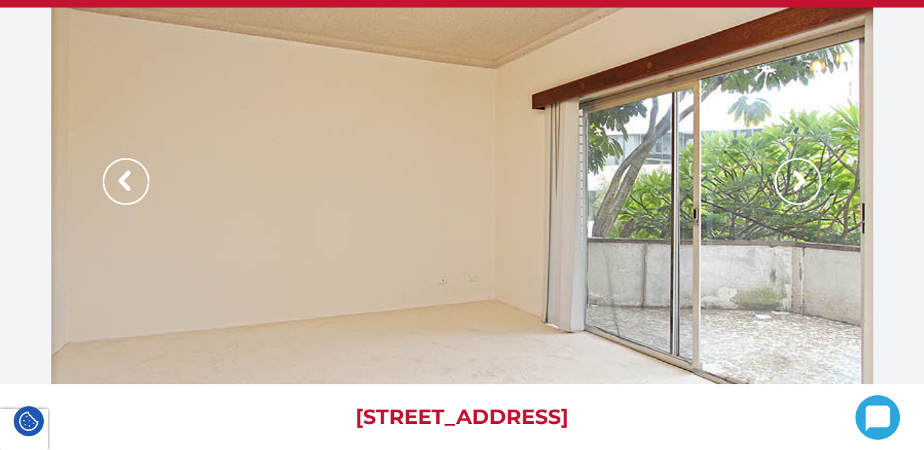
click at [801, 177] on img at bounding box center [798, 181] width 47 height 47
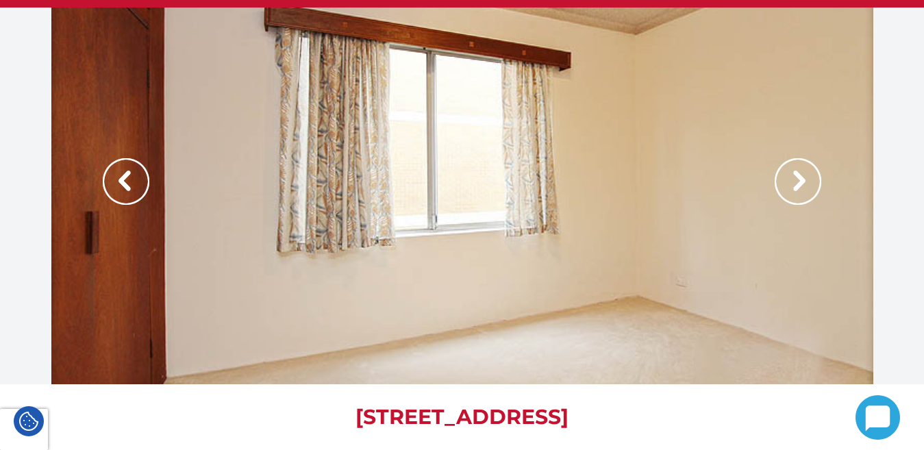
click at [801, 177] on img at bounding box center [798, 181] width 47 height 47
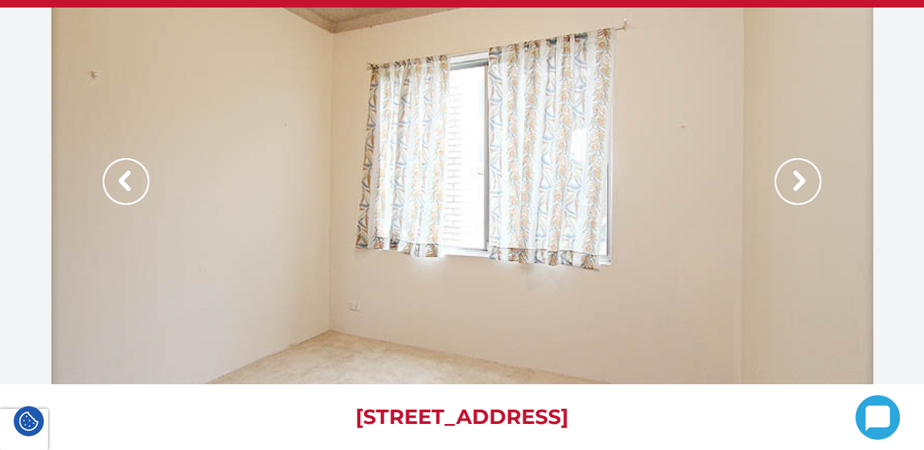
click at [801, 177] on img at bounding box center [798, 181] width 47 height 47
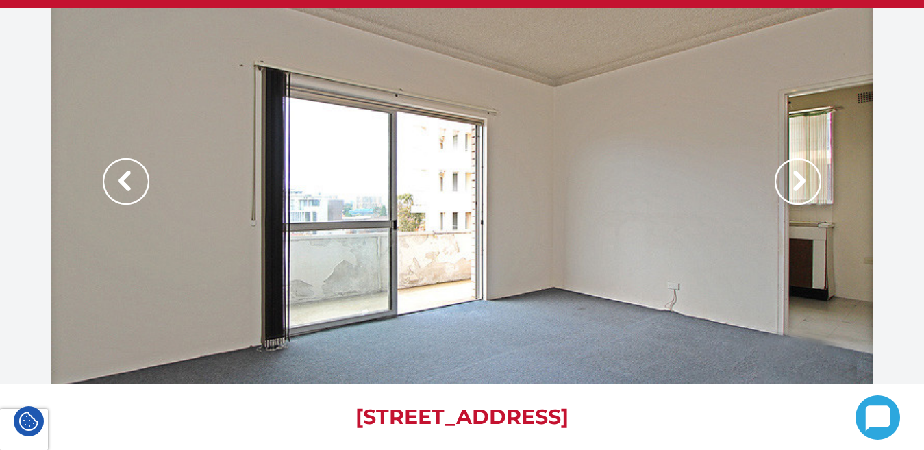
click at [801, 177] on img at bounding box center [798, 181] width 47 height 47
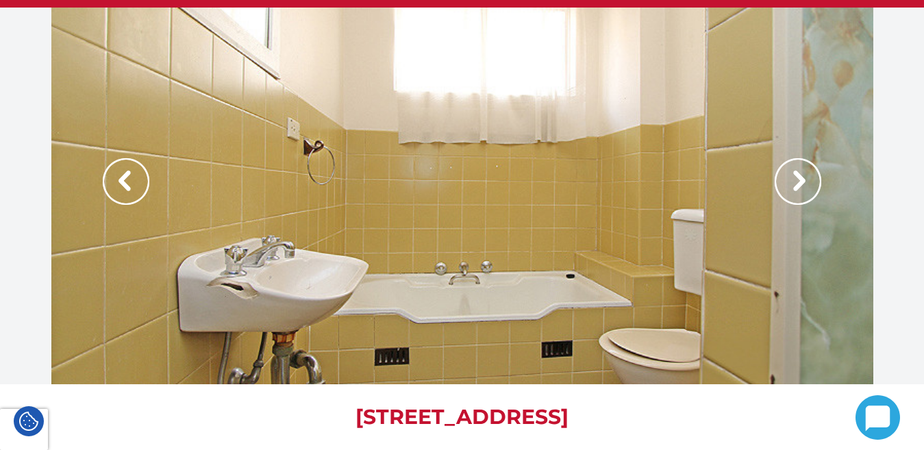
click at [801, 177] on img at bounding box center [798, 181] width 47 height 47
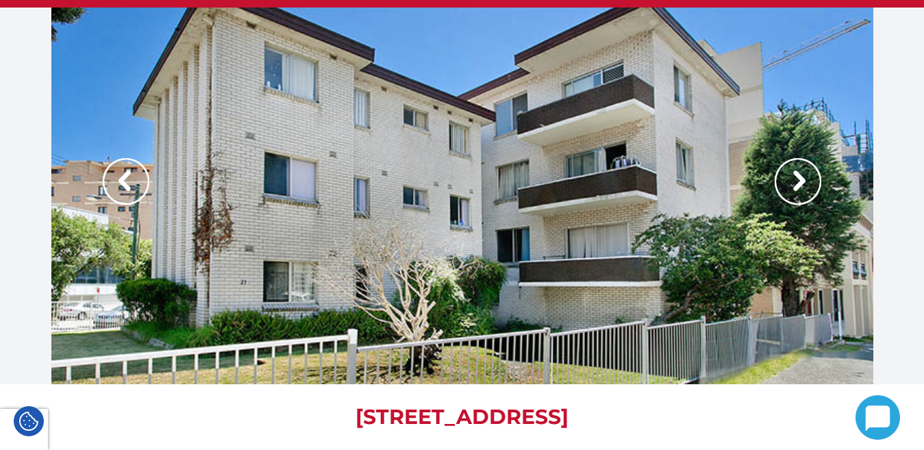
click at [801, 177] on img at bounding box center [798, 181] width 47 height 47
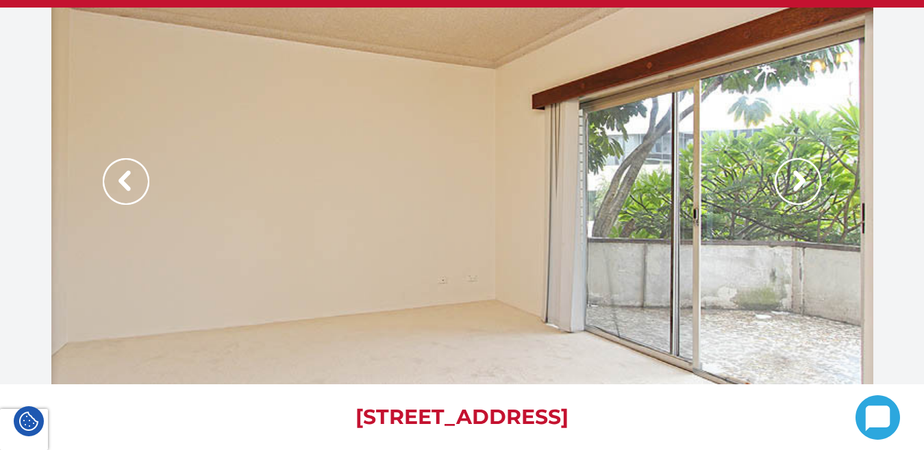
click at [801, 177] on img at bounding box center [798, 181] width 47 height 47
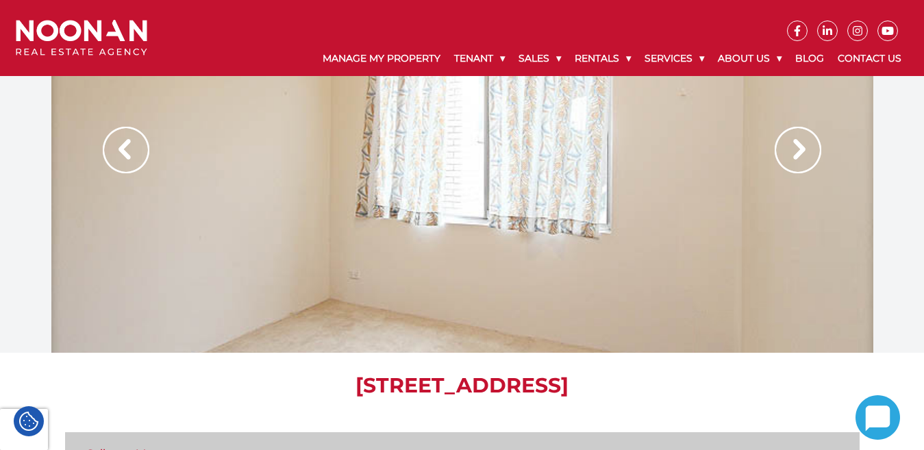
scroll to position [0, 0]
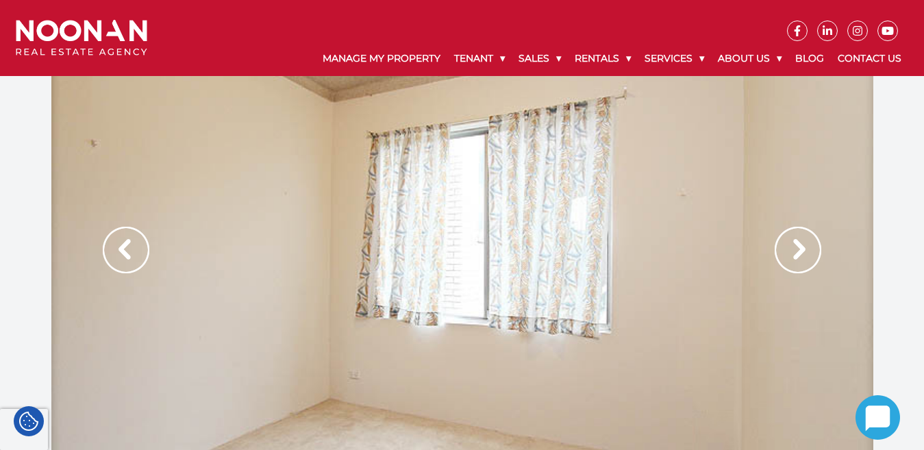
click at [794, 253] on img at bounding box center [798, 250] width 47 height 47
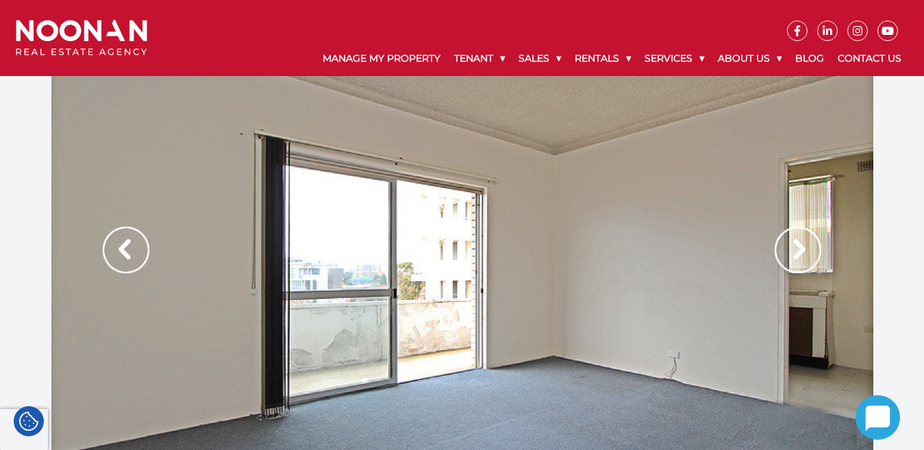
click at [794, 253] on img at bounding box center [798, 250] width 47 height 47
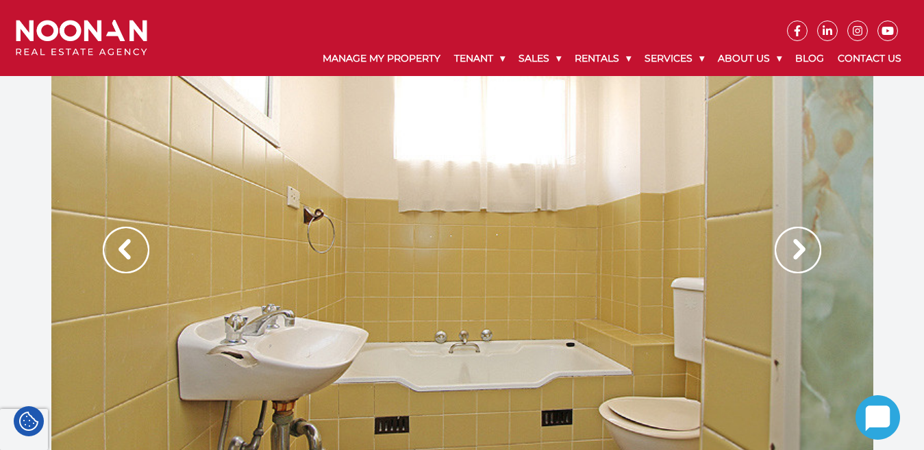
click at [794, 253] on img at bounding box center [798, 250] width 47 height 47
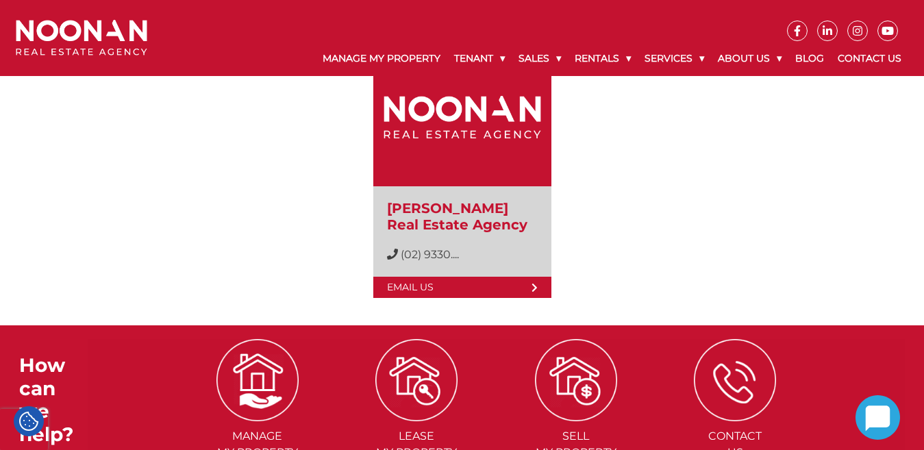
scroll to position [2412, 0]
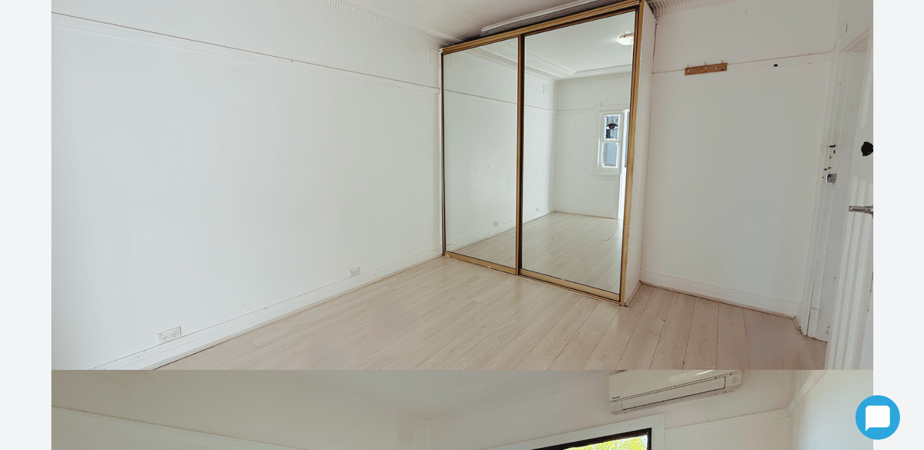
scroll to position [342, 0]
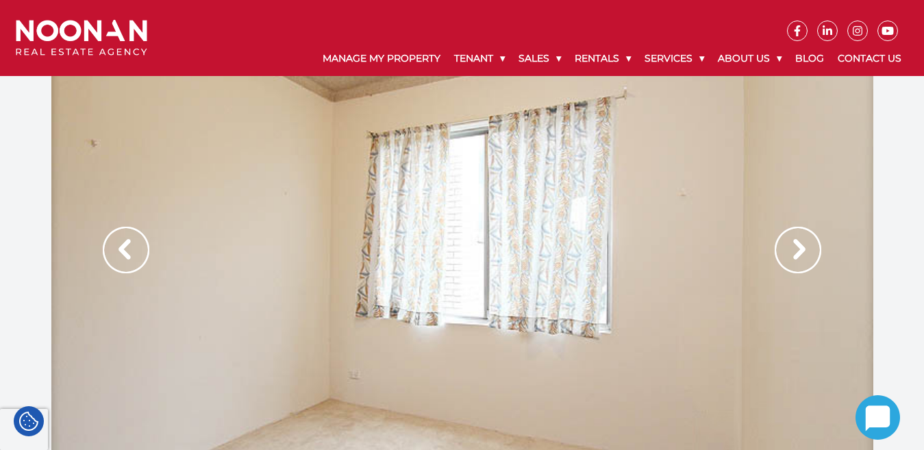
click at [801, 241] on img at bounding box center [798, 250] width 47 height 47
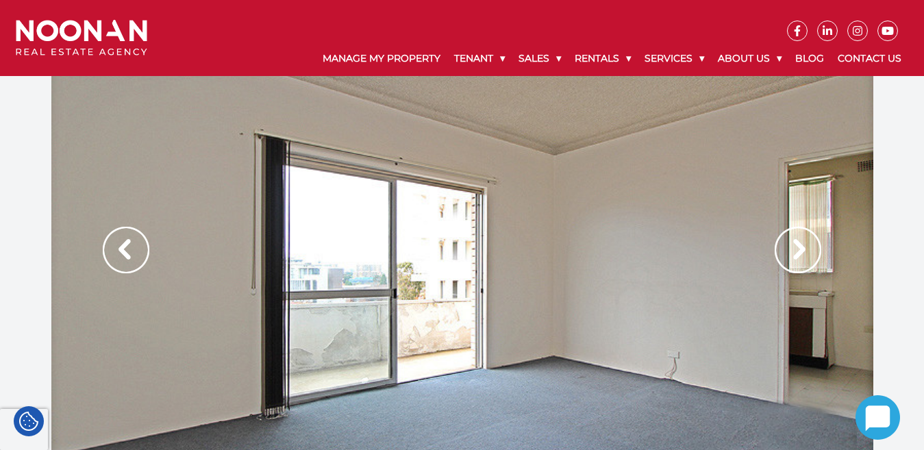
click at [800, 241] on img at bounding box center [798, 250] width 47 height 47
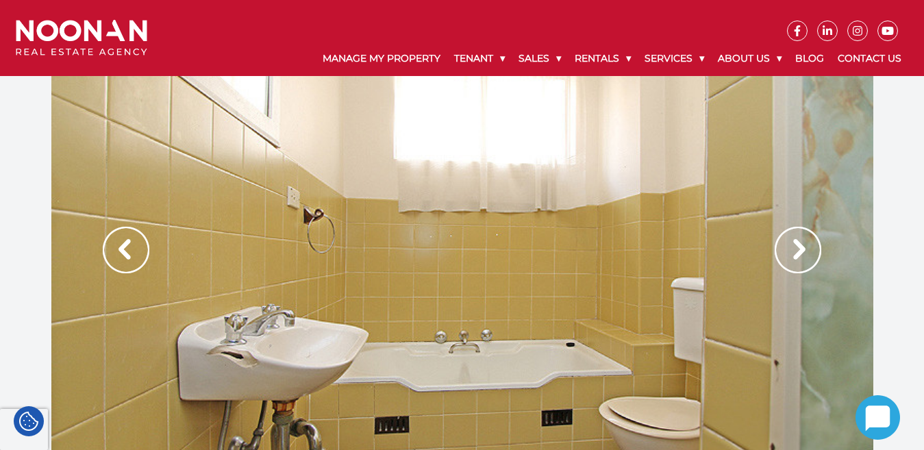
click at [800, 241] on img at bounding box center [798, 250] width 47 height 47
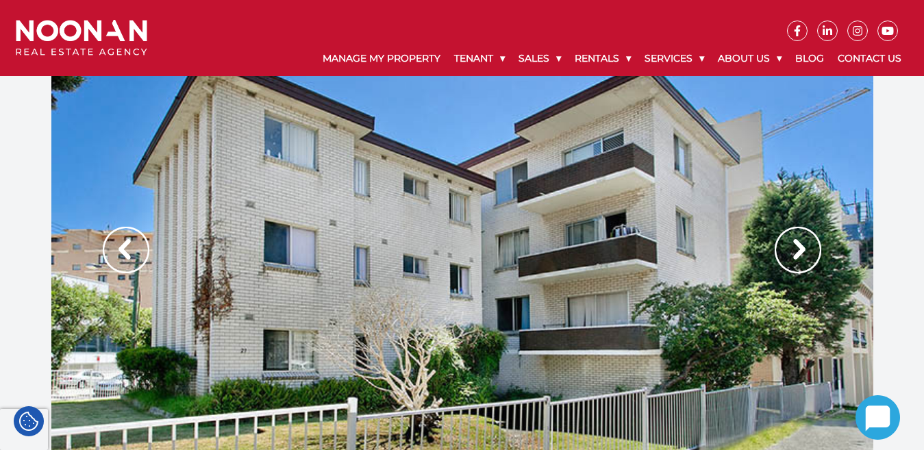
click at [800, 241] on img at bounding box center [798, 250] width 47 height 47
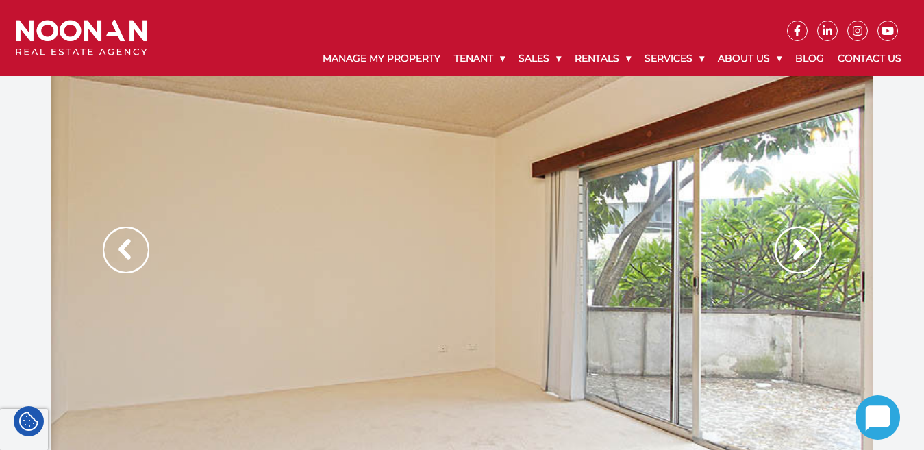
click at [800, 241] on img at bounding box center [798, 250] width 47 height 47
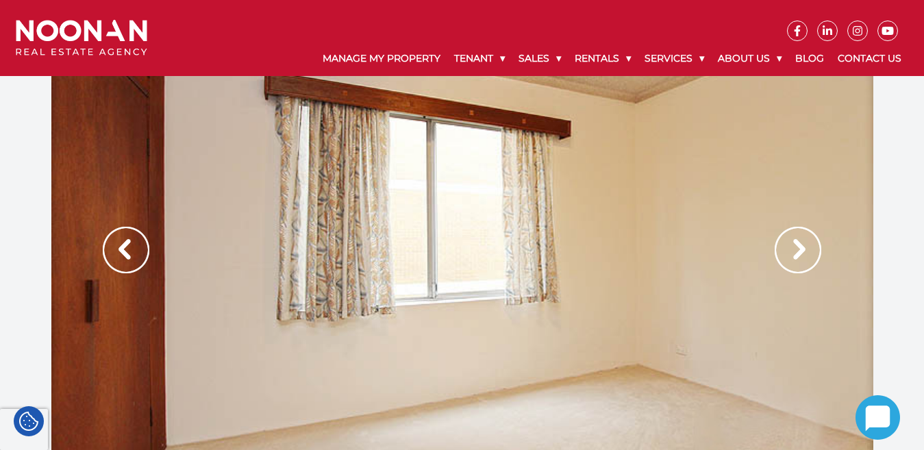
click at [800, 241] on img at bounding box center [798, 250] width 47 height 47
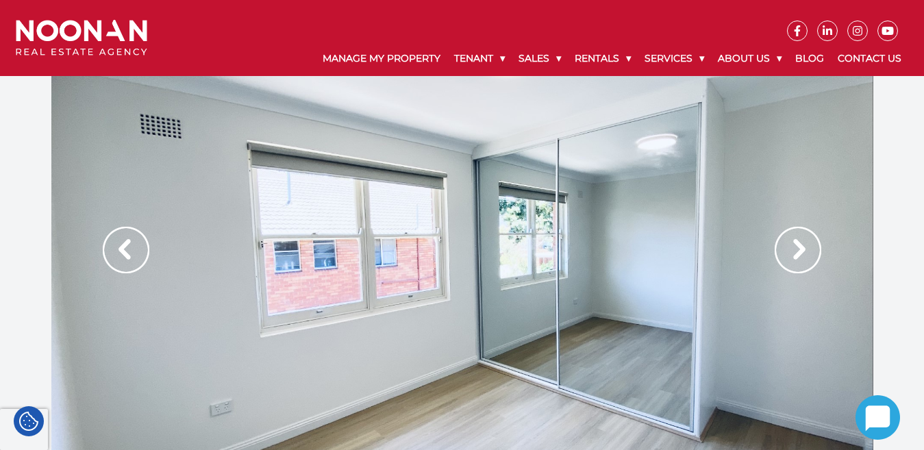
click at [790, 238] on img at bounding box center [798, 250] width 47 height 47
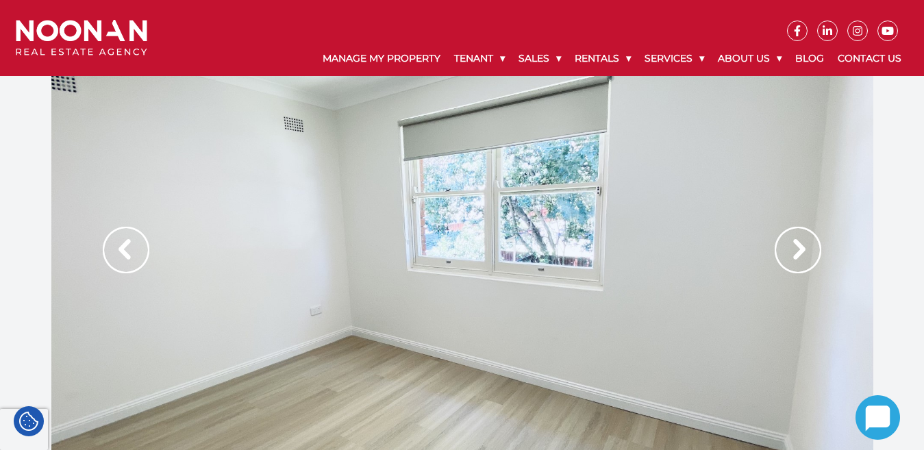
click at [795, 251] on img at bounding box center [798, 250] width 47 height 47
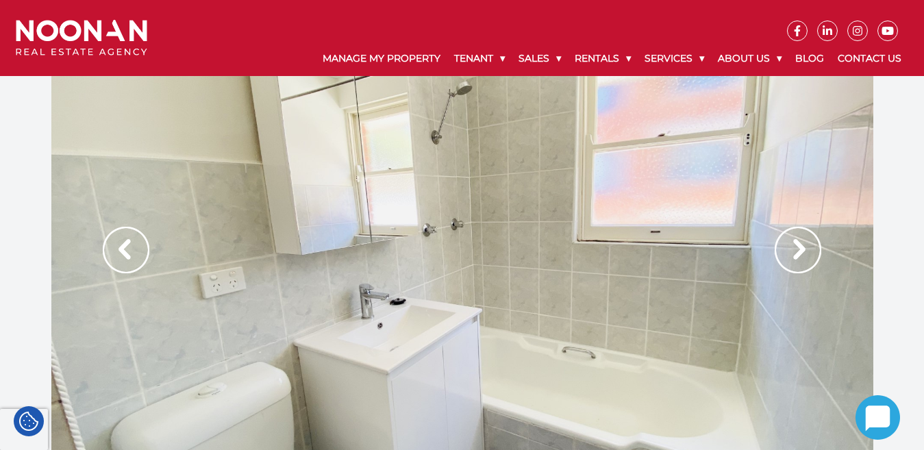
click at [795, 251] on img at bounding box center [798, 250] width 47 height 47
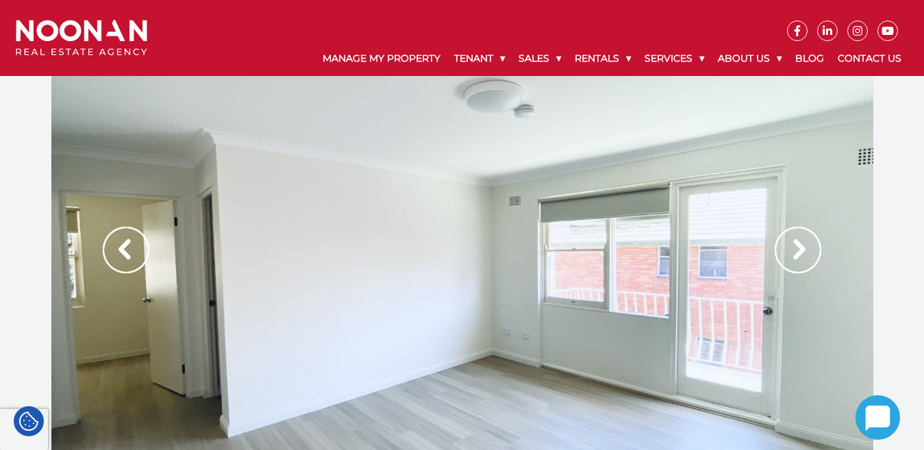
click at [792, 248] on img at bounding box center [798, 250] width 47 height 47
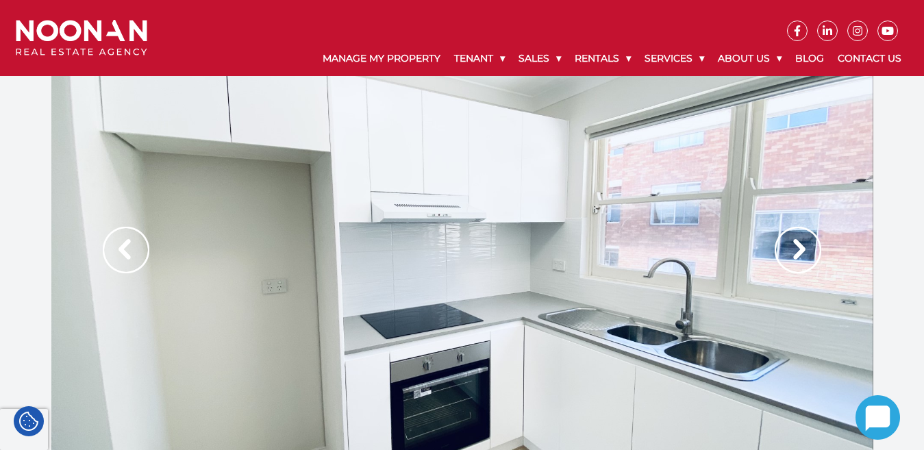
click at [792, 248] on img at bounding box center [798, 250] width 47 height 47
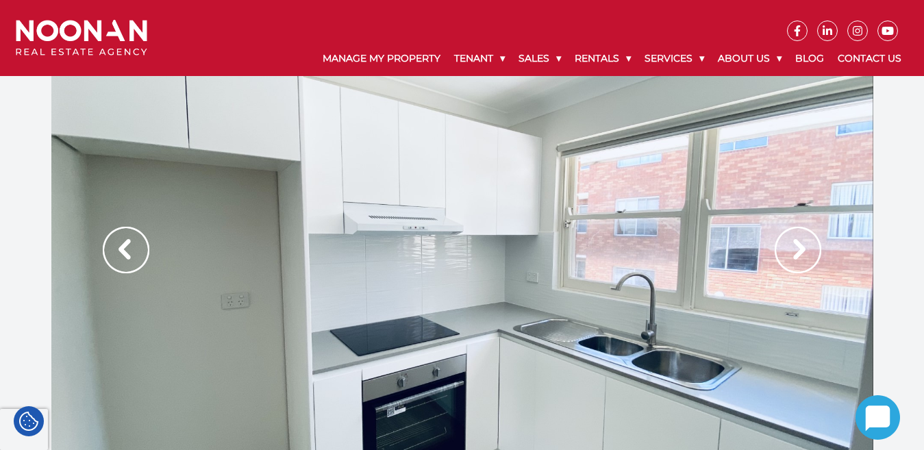
click at [792, 248] on img at bounding box center [798, 250] width 47 height 47
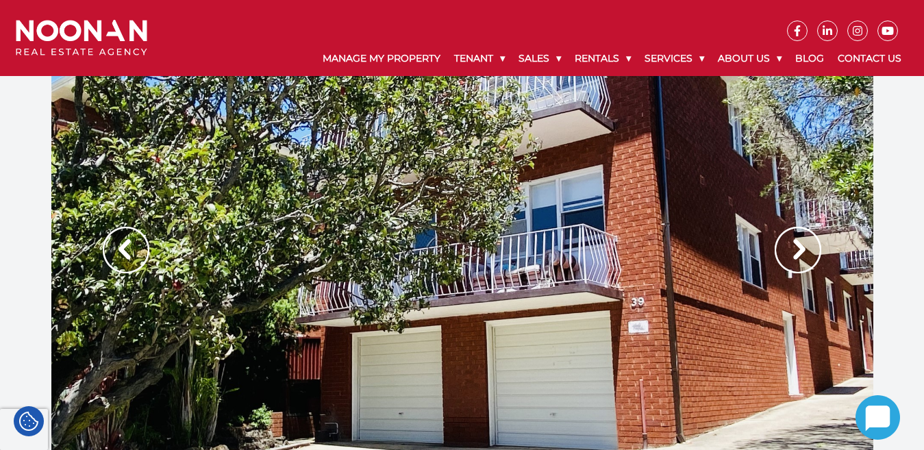
click at [792, 248] on img at bounding box center [798, 250] width 47 height 47
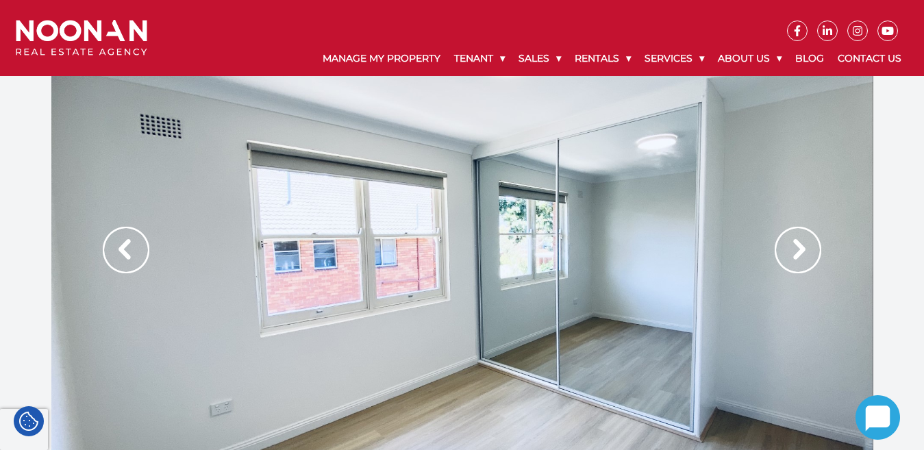
click at [792, 248] on img at bounding box center [798, 250] width 47 height 47
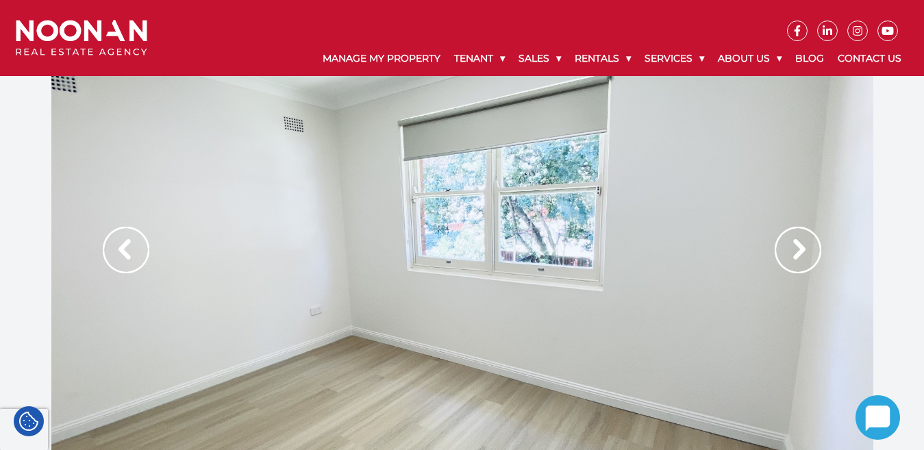
click at [792, 248] on img at bounding box center [798, 250] width 47 height 47
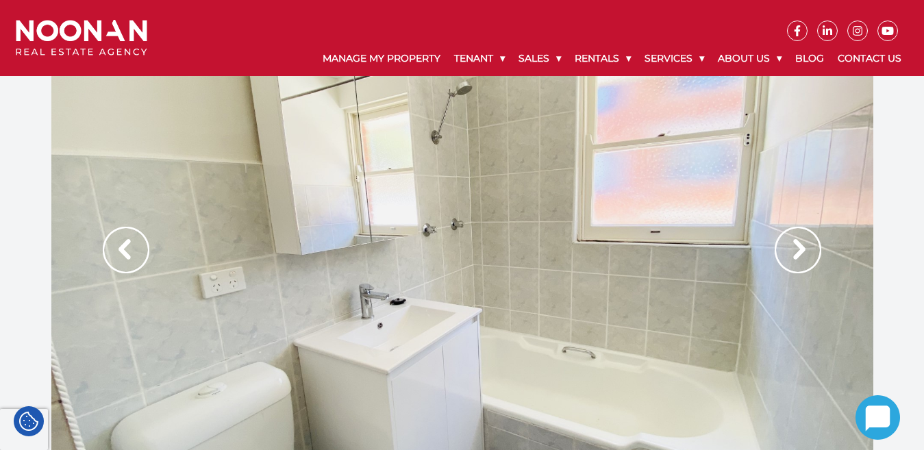
click at [792, 248] on img at bounding box center [798, 250] width 47 height 47
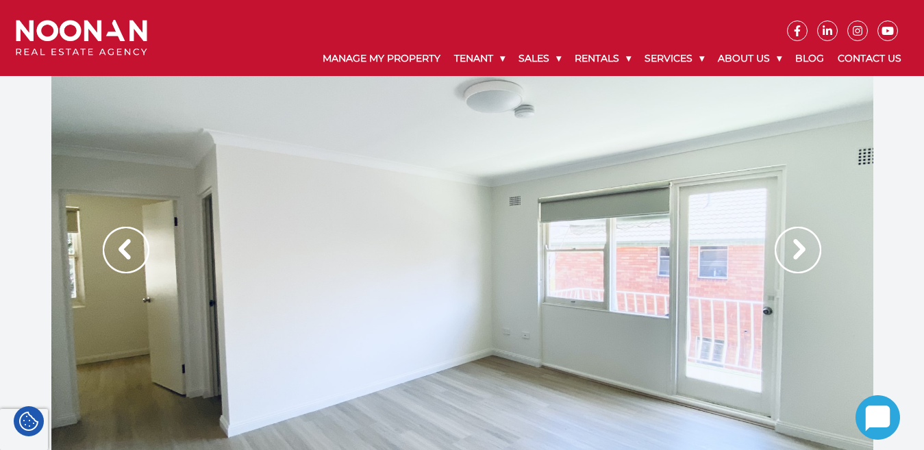
click at [792, 248] on img at bounding box center [798, 250] width 47 height 47
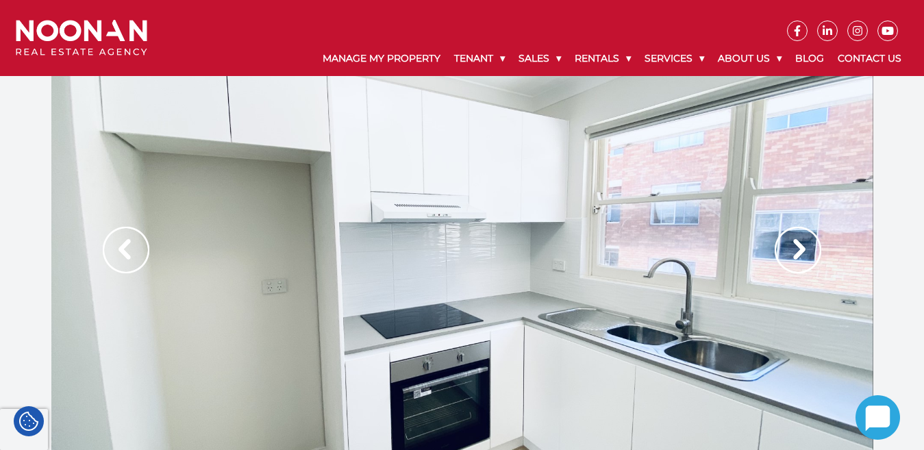
click at [792, 248] on img at bounding box center [798, 250] width 47 height 47
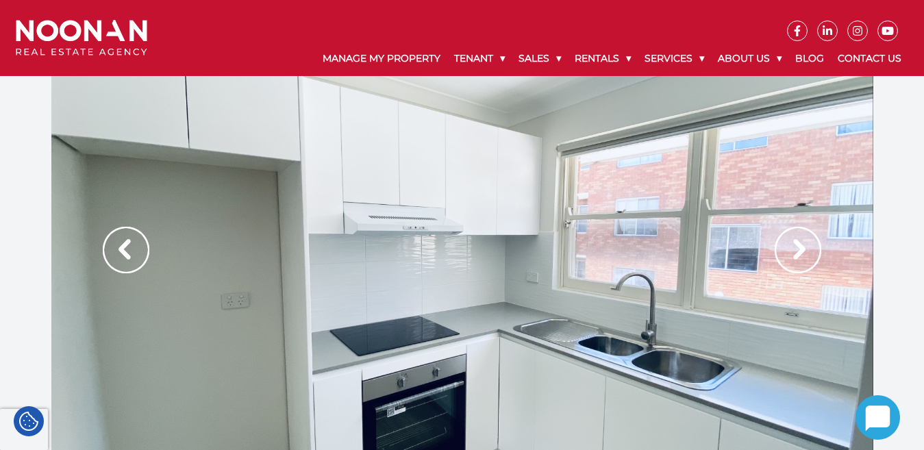
click at [792, 248] on img at bounding box center [798, 250] width 47 height 47
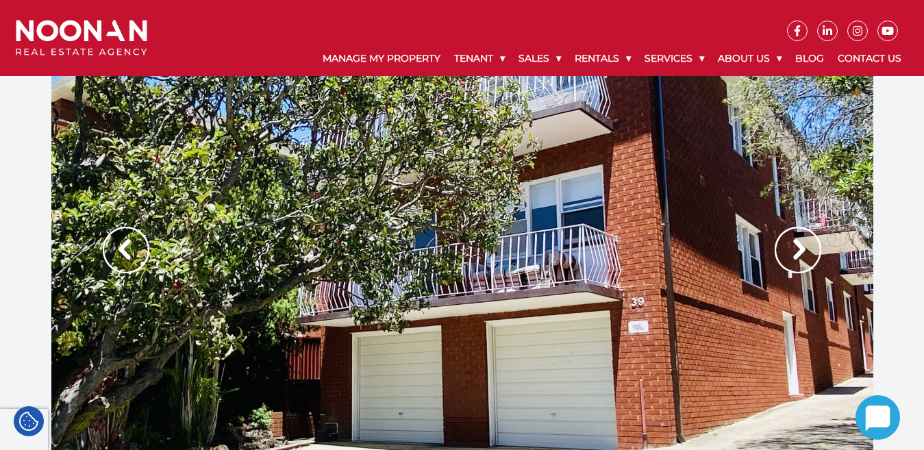
click at [792, 248] on img at bounding box center [798, 250] width 47 height 47
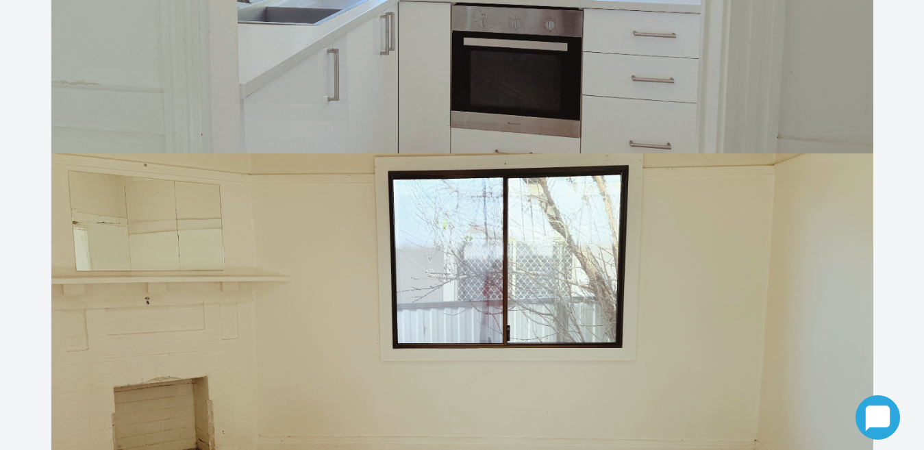
scroll to position [1507, 0]
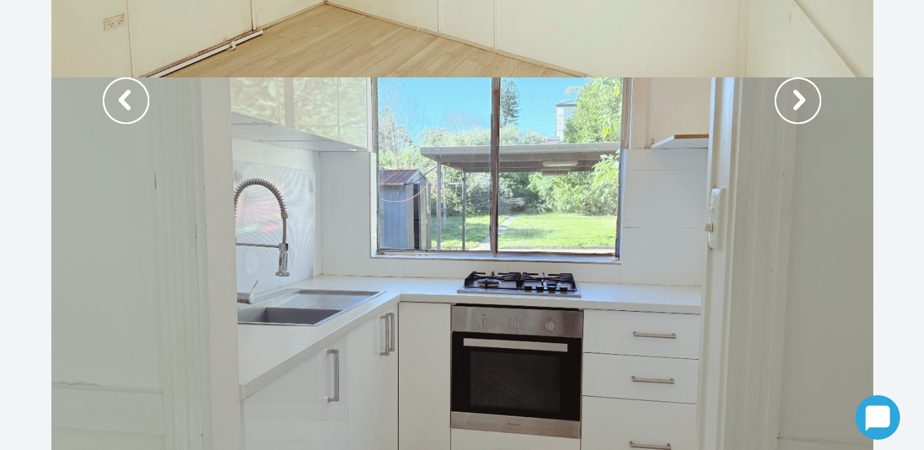
click at [788, 94] on img at bounding box center [798, 100] width 47 height 47
click at [801, 100] on img at bounding box center [798, 100] width 47 height 47
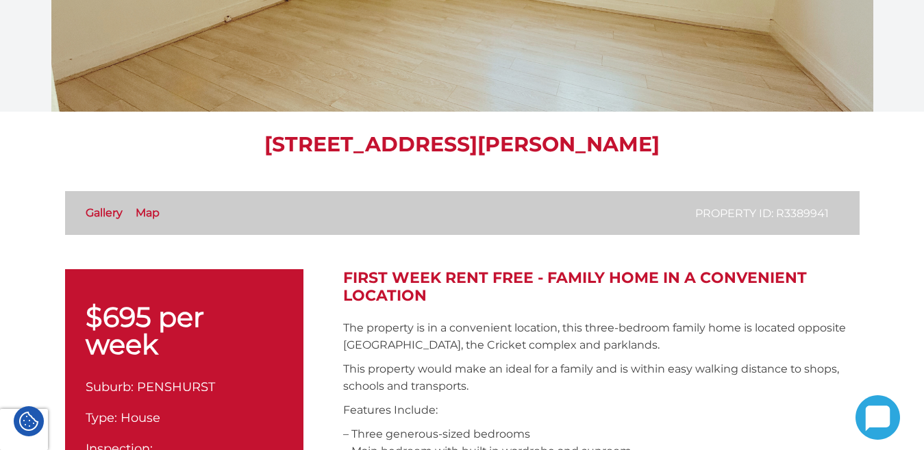
scroll to position [0, 0]
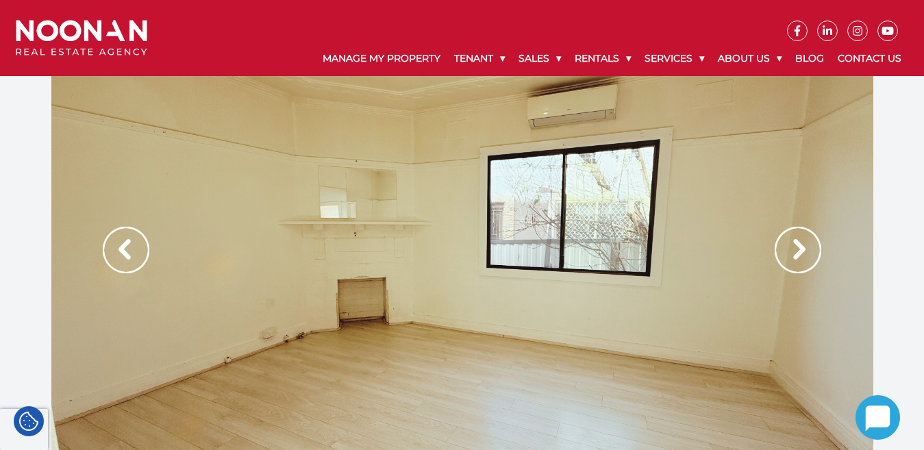
click at [792, 247] on img at bounding box center [798, 250] width 47 height 47
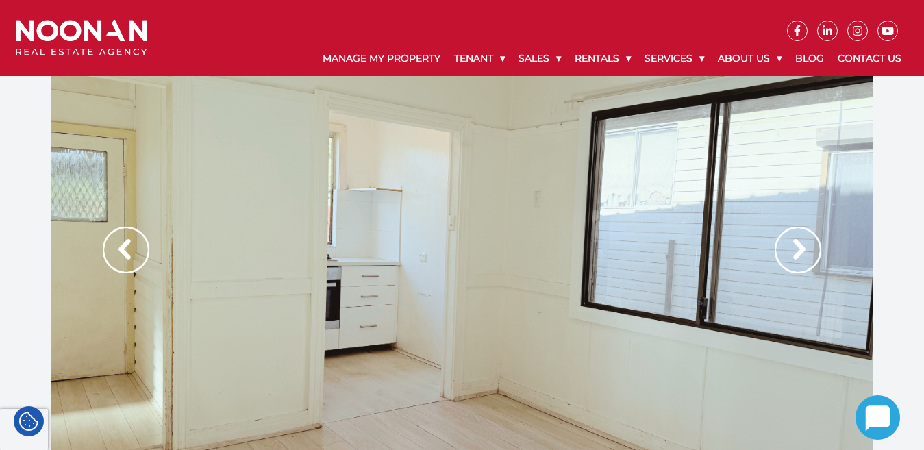
click at [792, 247] on img at bounding box center [798, 250] width 47 height 47
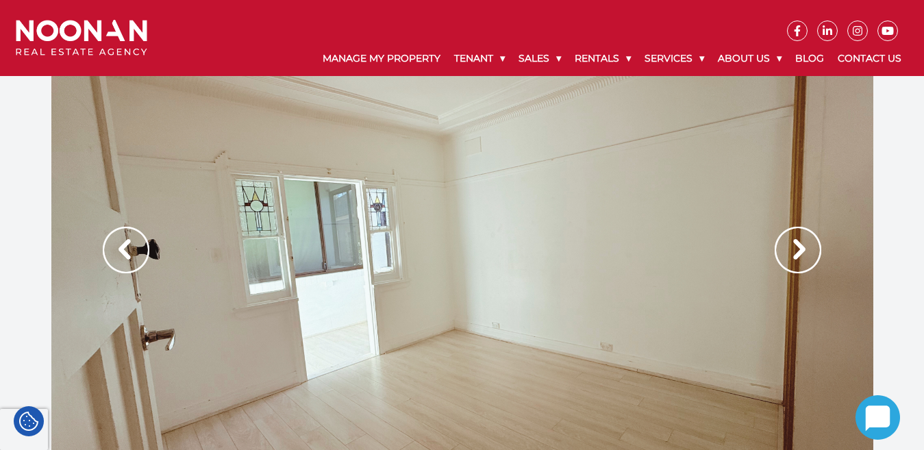
click at [794, 247] on img at bounding box center [798, 250] width 47 height 47
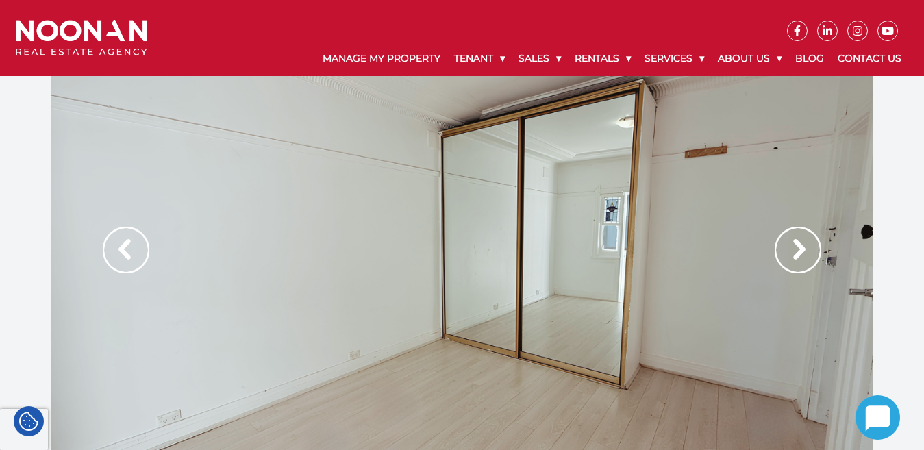
click at [794, 247] on img at bounding box center [798, 250] width 47 height 47
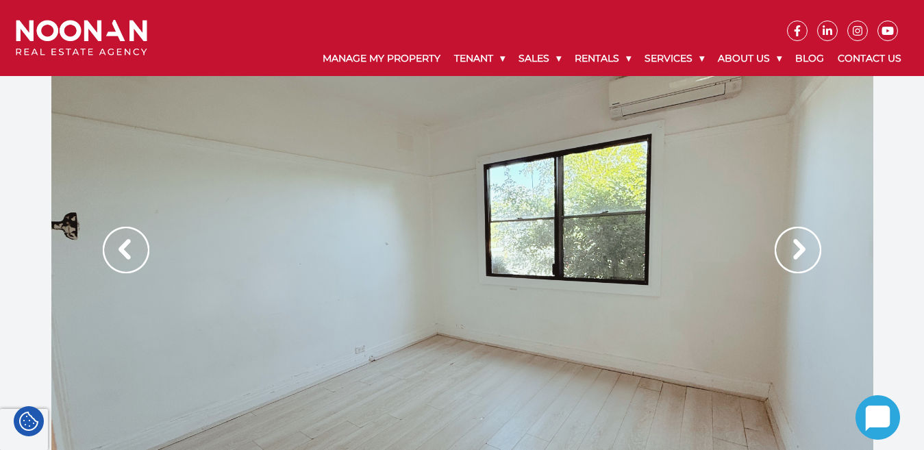
click at [794, 247] on img at bounding box center [798, 250] width 47 height 47
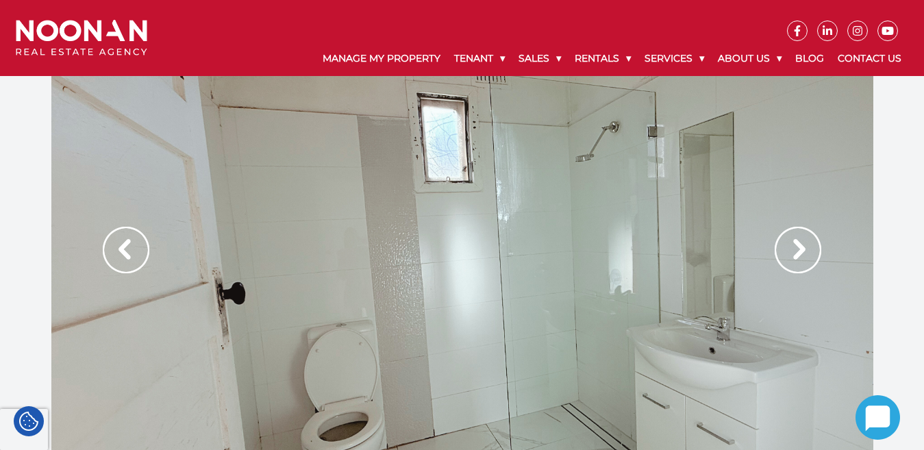
click at [794, 247] on img at bounding box center [798, 250] width 47 height 47
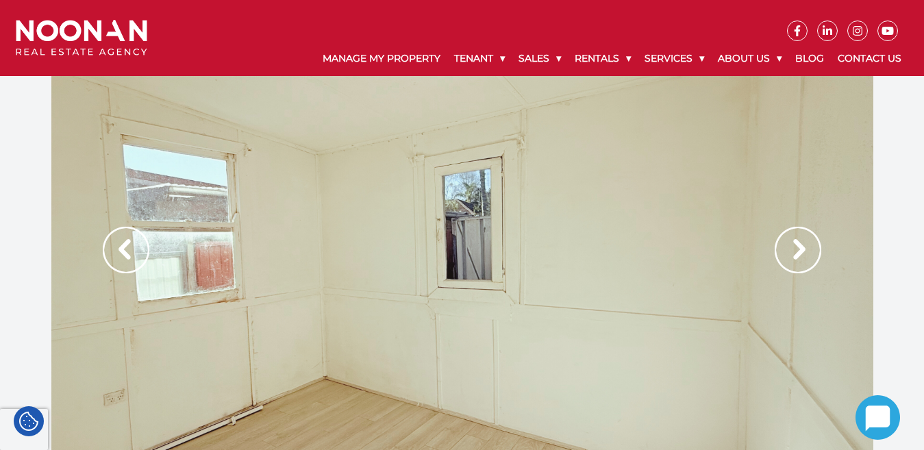
click at [794, 247] on img at bounding box center [798, 250] width 47 height 47
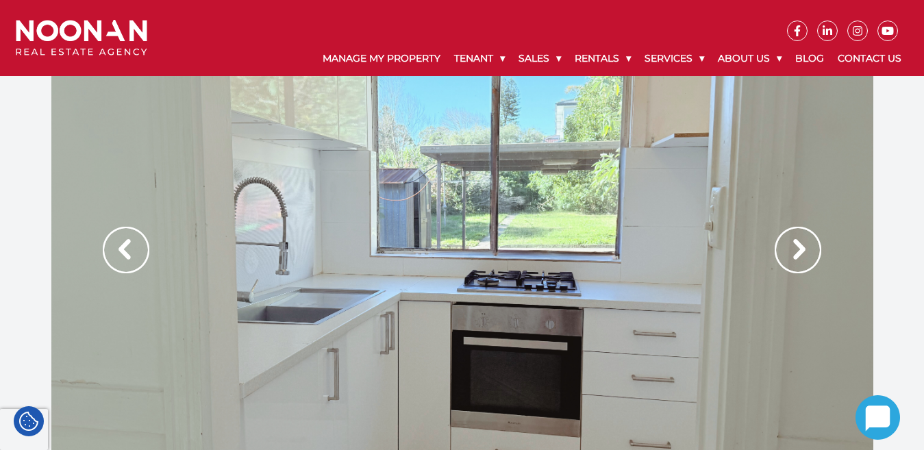
click at [794, 247] on img at bounding box center [798, 250] width 47 height 47
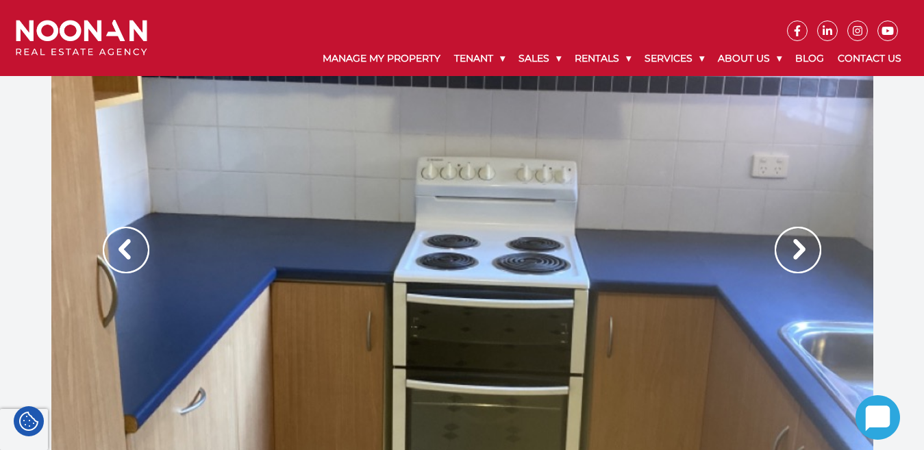
click at [782, 251] on img at bounding box center [798, 250] width 47 height 47
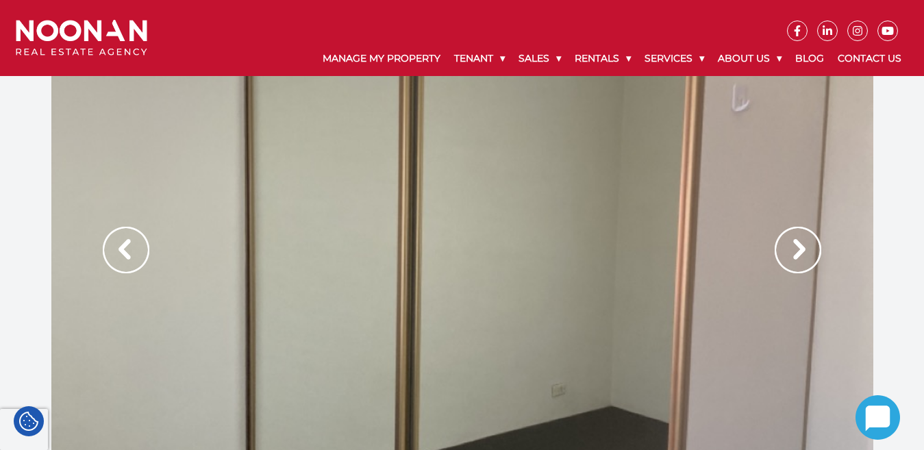
click at [786, 251] on img at bounding box center [798, 250] width 47 height 47
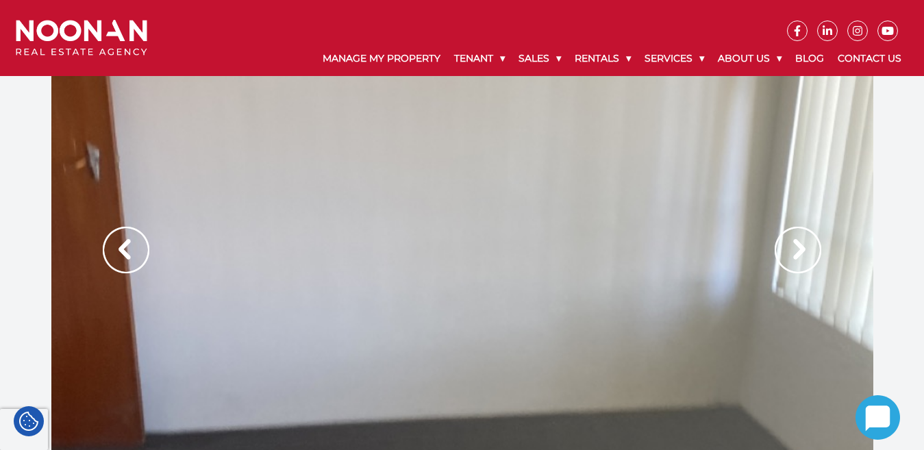
click at [795, 249] on img at bounding box center [798, 250] width 47 height 47
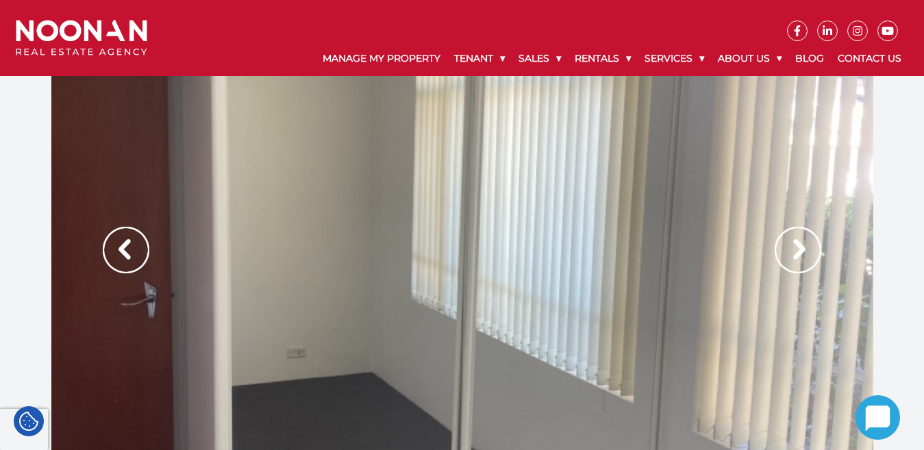
click at [800, 251] on img at bounding box center [798, 250] width 47 height 47
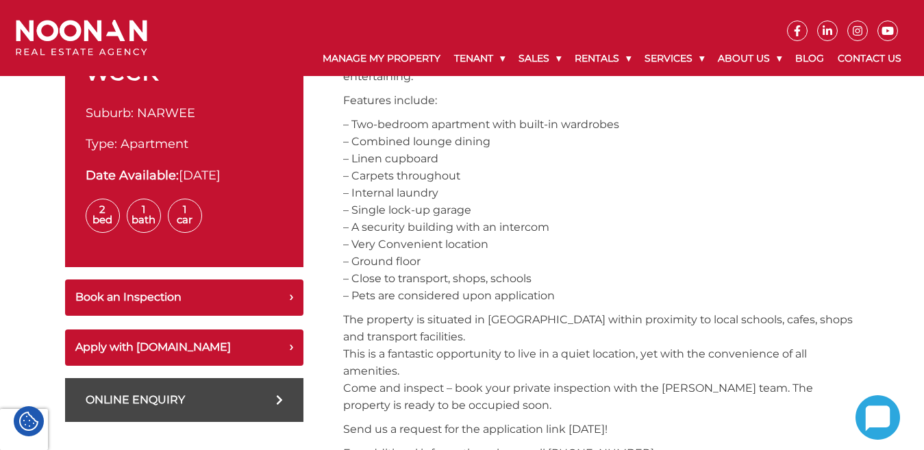
scroll to position [548, 0]
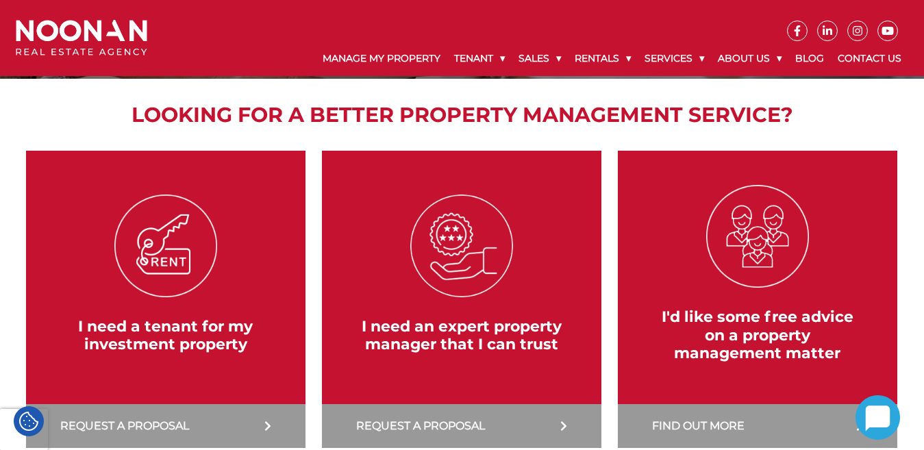
scroll to position [205, 0]
